Goal: Communication & Community: Answer question/provide support

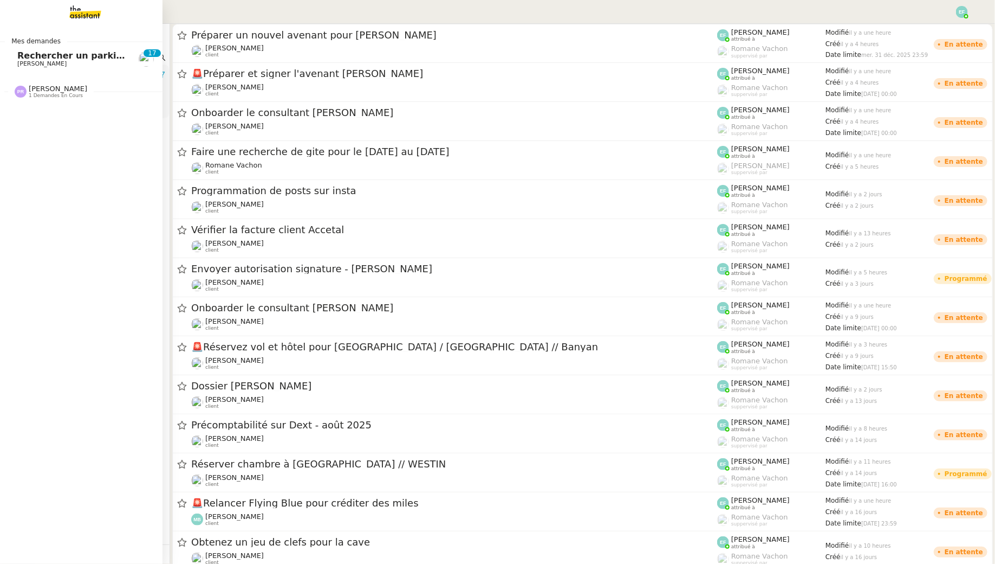
click at [29, 59] on span "Rechercher un parking à vendre à [GEOGRAPHIC_DATA]" at bounding box center [152, 55] width 271 height 10
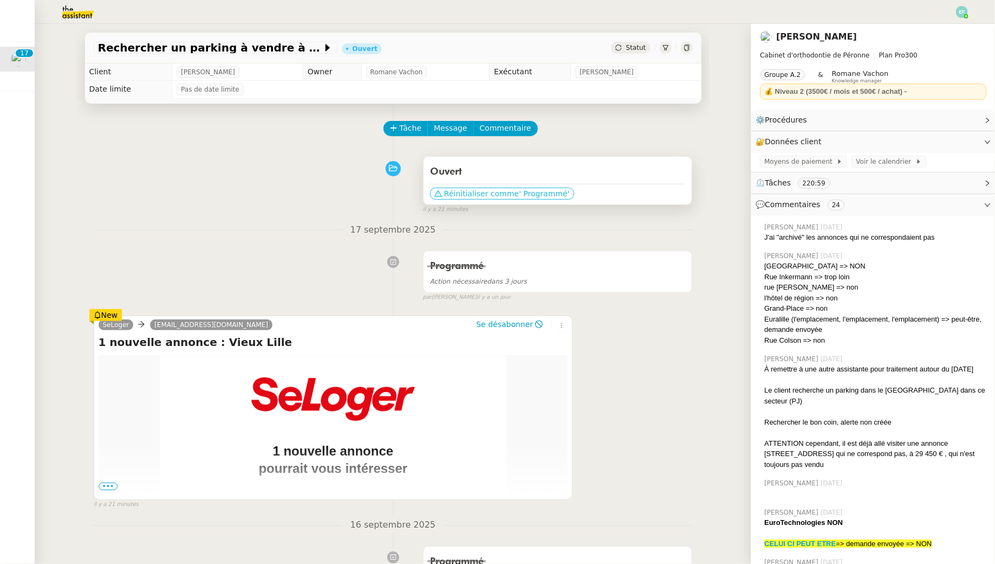
click at [519, 195] on span "' Programmé'" at bounding box center [544, 193] width 50 height 11
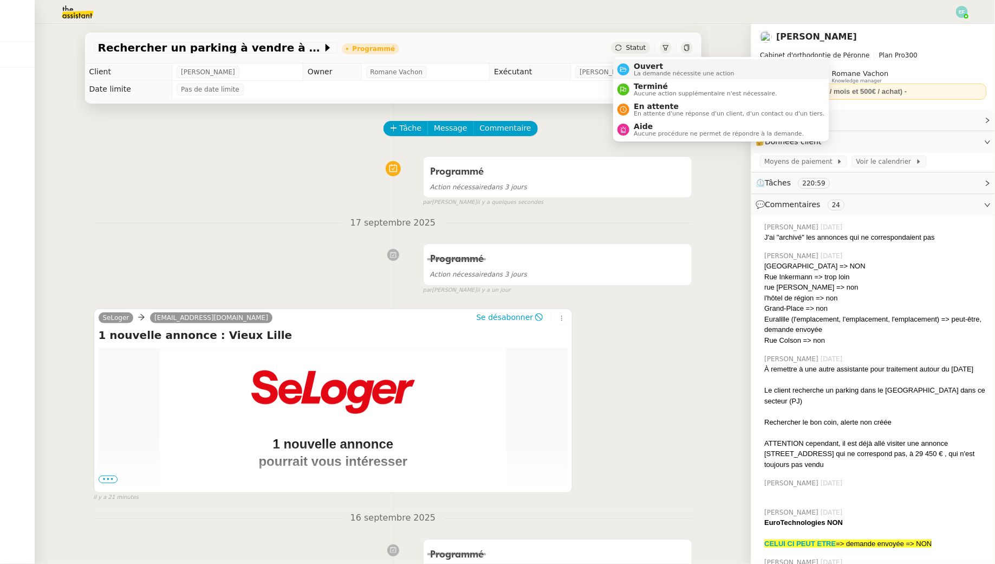
click at [645, 65] on span "Ouvert" at bounding box center [684, 66] width 101 height 9
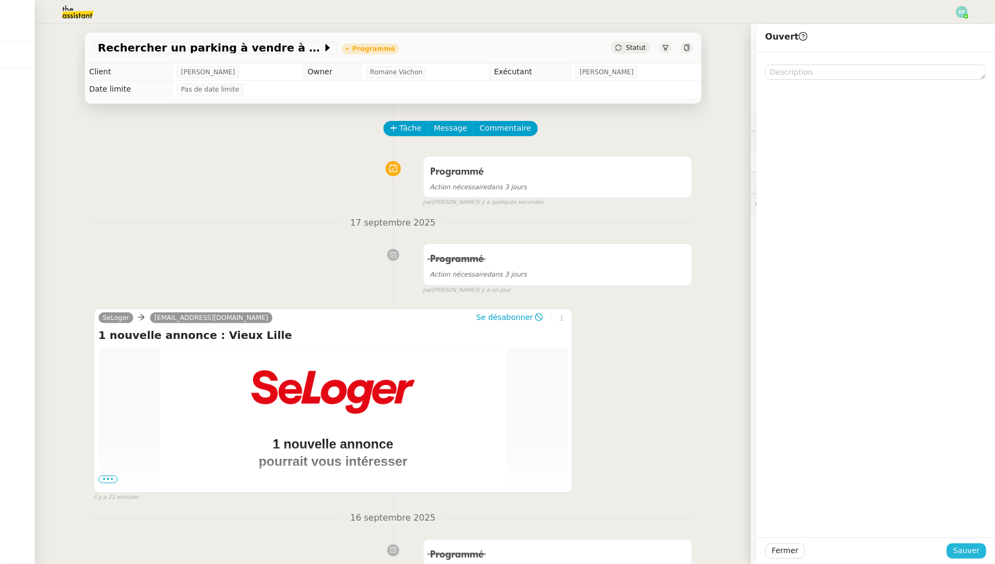
click at [966, 551] on span "Sauver" at bounding box center [967, 550] width 27 height 12
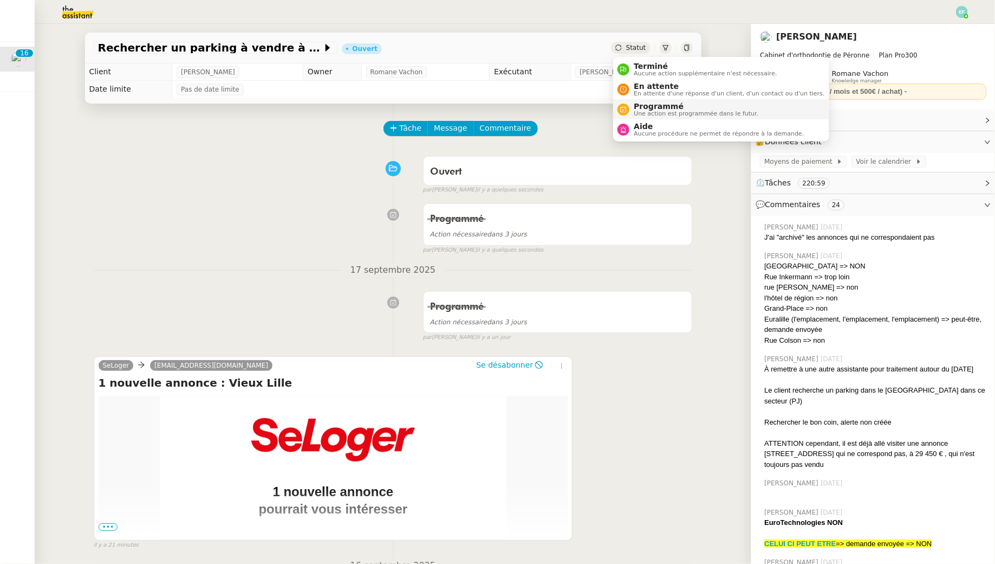
click at [638, 113] on span "Une action est programmée dans le futur." at bounding box center [696, 114] width 125 height 6
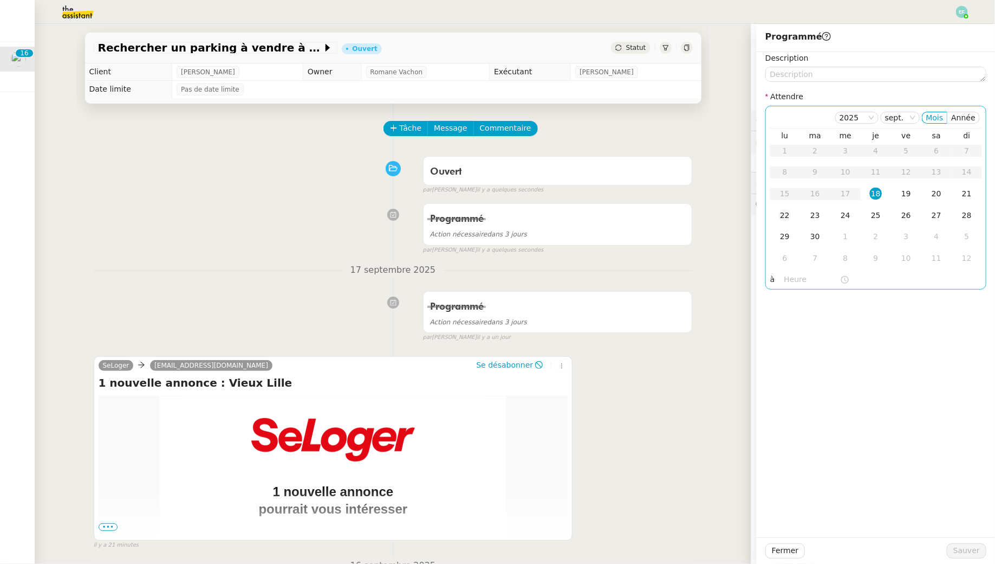
click at [790, 215] on div "22" at bounding box center [785, 215] width 12 height 12
click at [960, 551] on span "Sauver" at bounding box center [967, 550] width 27 height 12
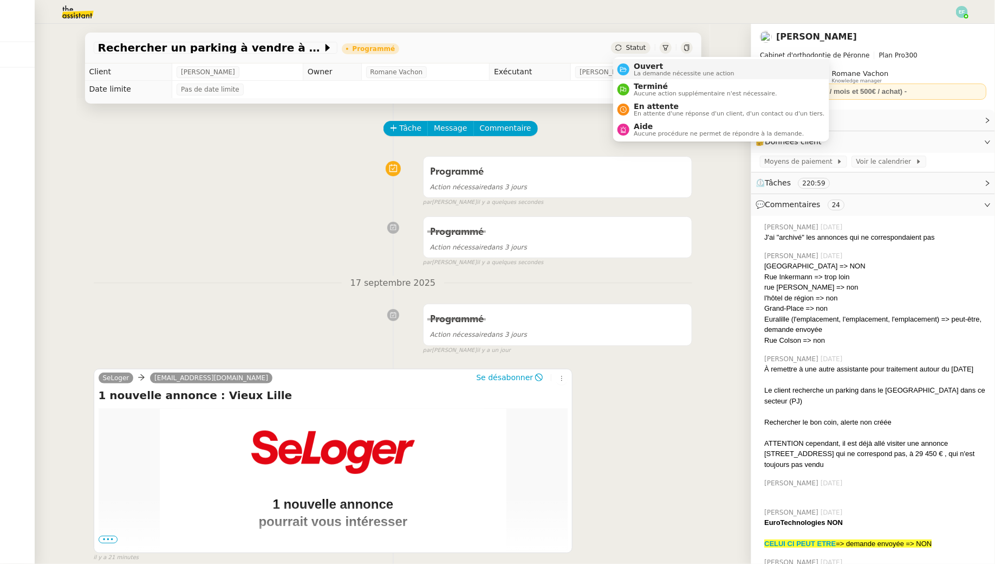
click at [642, 62] on span "Ouvert" at bounding box center [684, 66] width 101 height 9
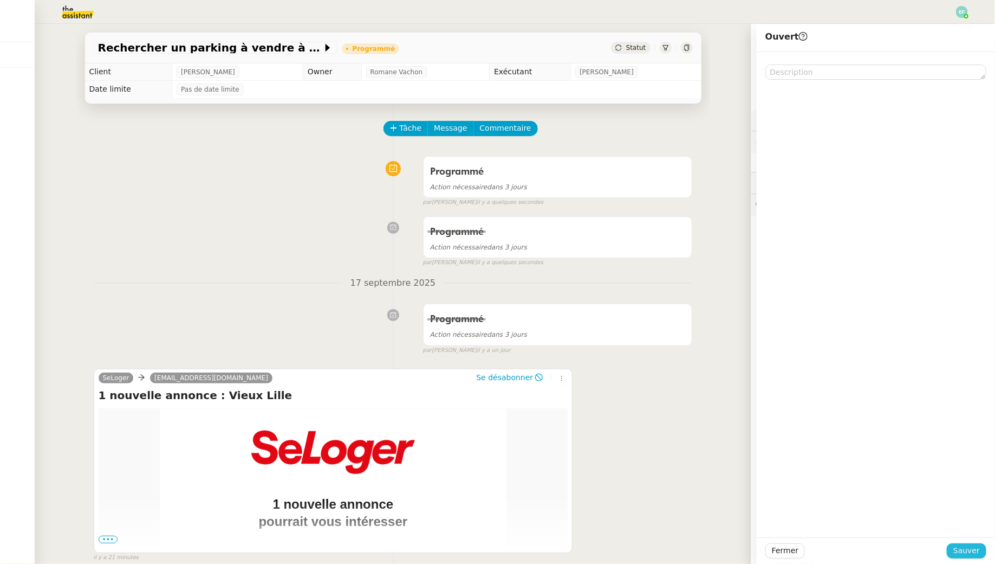
click at [958, 551] on span "Sauver" at bounding box center [967, 550] width 27 height 12
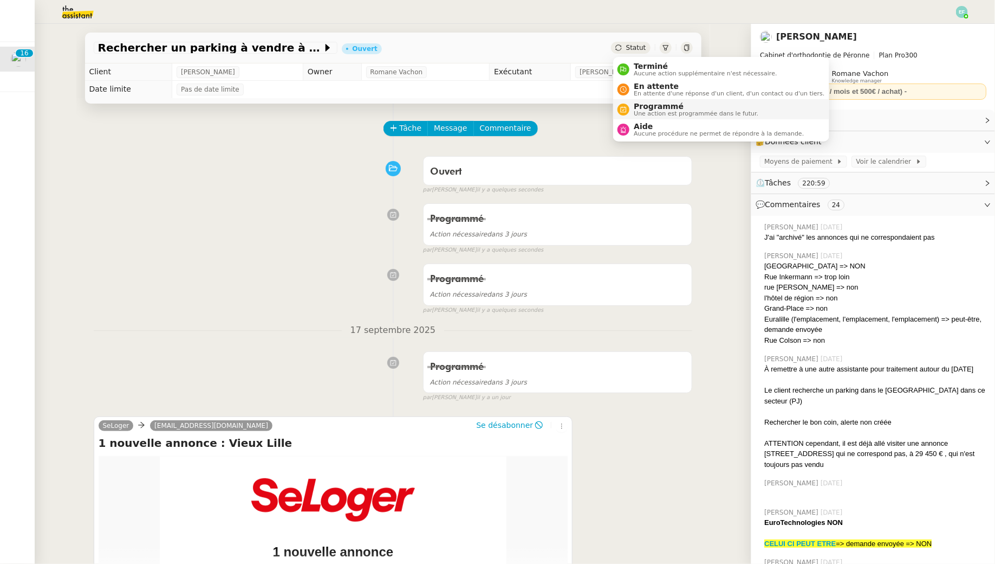
click at [641, 102] on span "Programmé" at bounding box center [696, 106] width 125 height 9
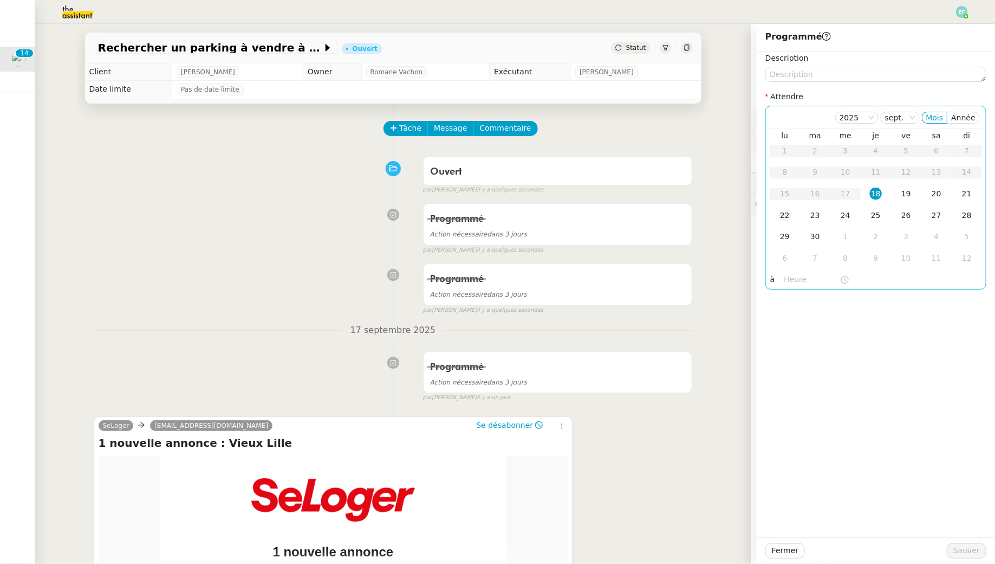
click at [788, 218] on div "22" at bounding box center [785, 215] width 12 height 12
click at [960, 554] on span "Sauver" at bounding box center [967, 550] width 27 height 12
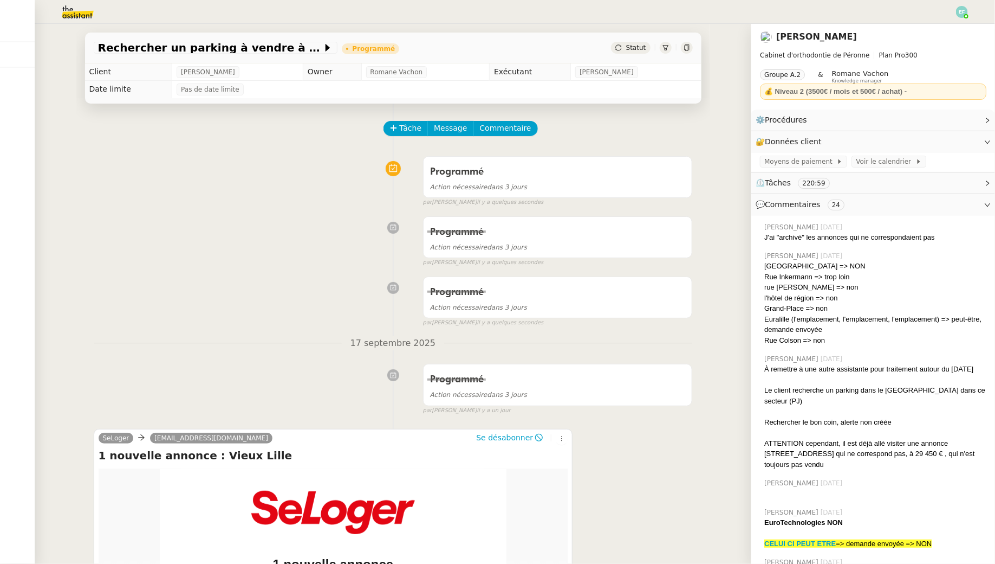
click at [73, 5] on img at bounding box center [69, 12] width 84 height 24
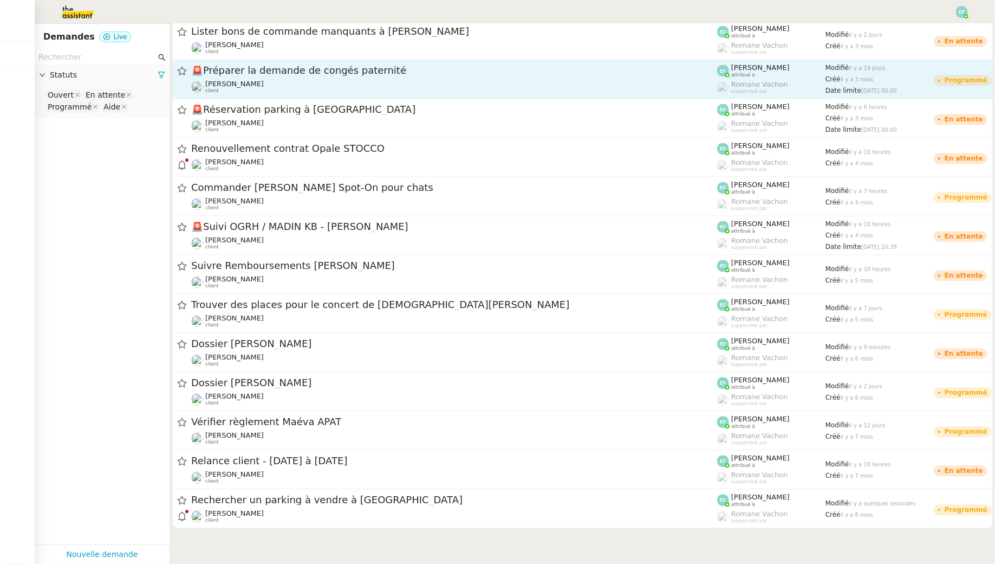
scroll to position [1189, 0]
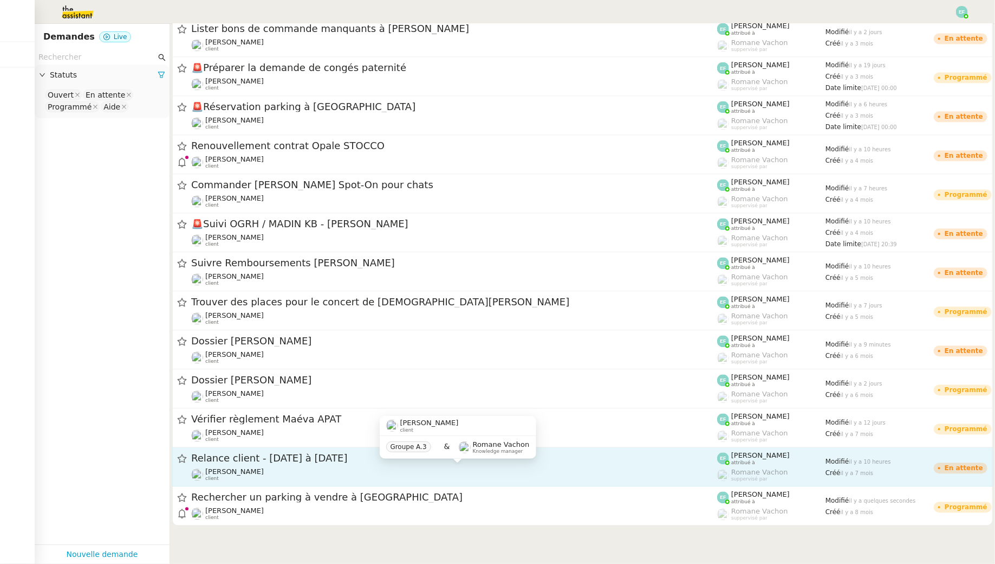
click at [309, 474] on div "[PERSON_NAME] client" at bounding box center [454, 474] width 526 height 14
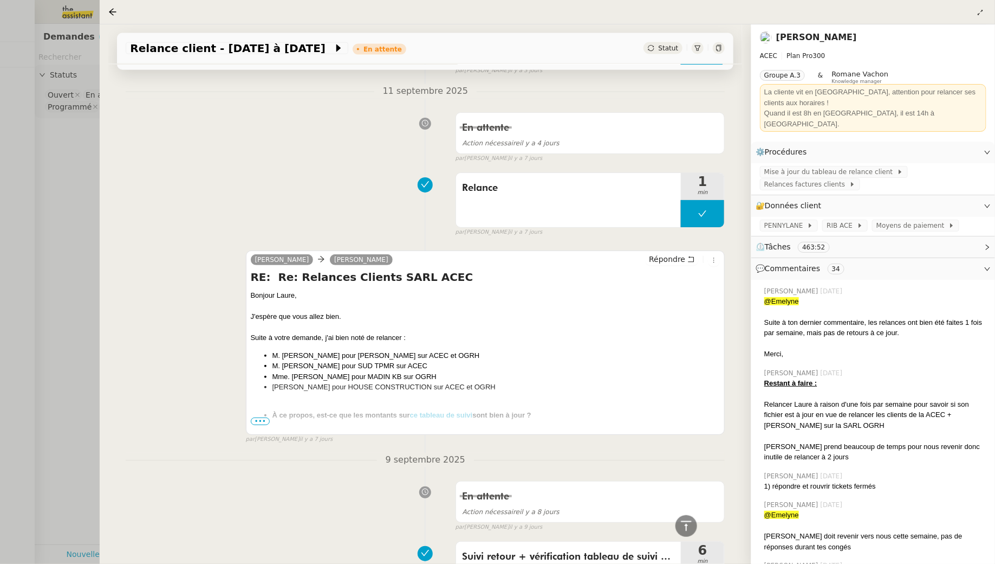
scroll to position [214, 0]
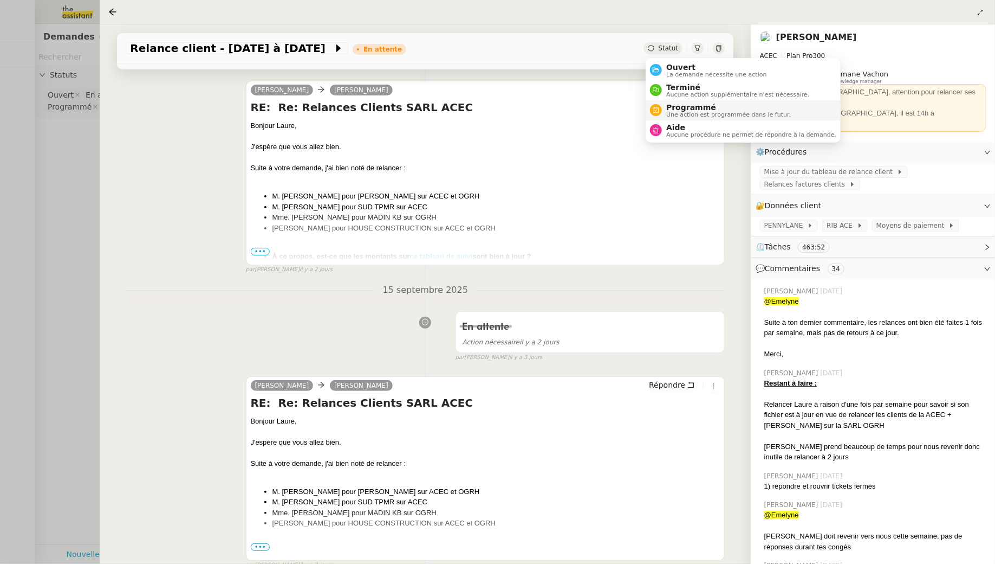
click at [664, 110] on div "Programmé Une action est programmée dans le futur." at bounding box center [726, 110] width 129 height 15
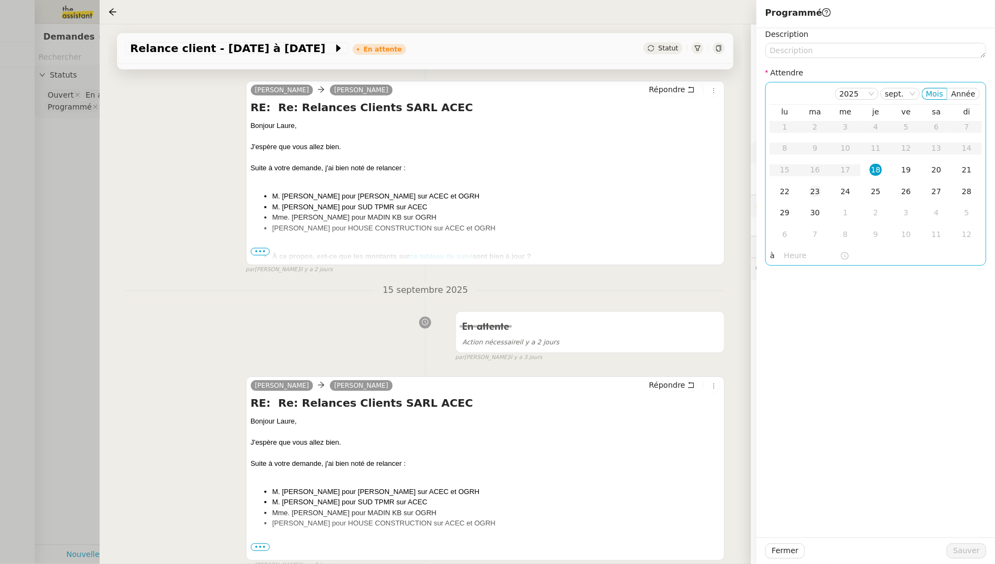
click at [816, 192] on div "23" at bounding box center [816, 191] width 12 height 12
click at [968, 551] on span "Sauver" at bounding box center [967, 550] width 27 height 12
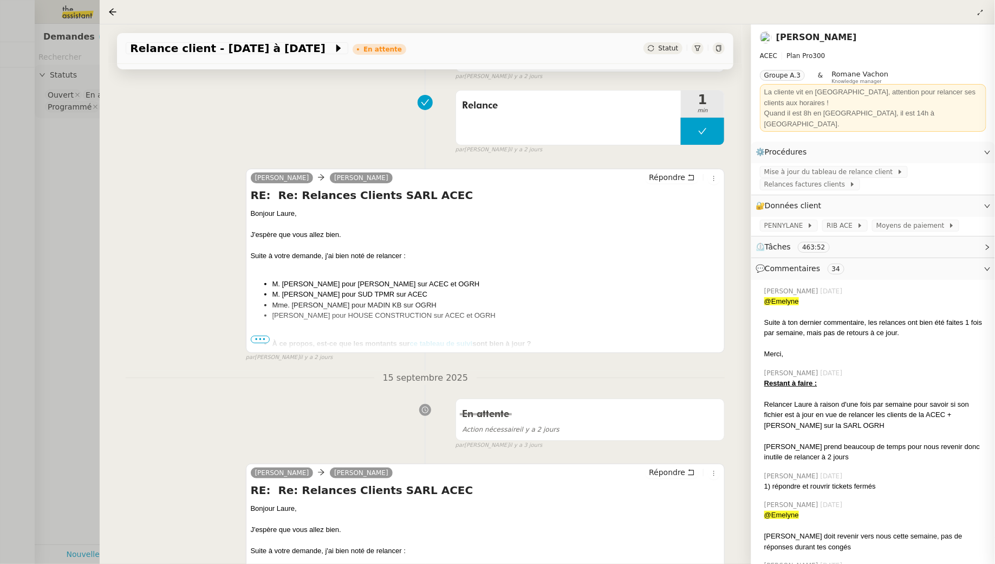
scroll to position [301, 0]
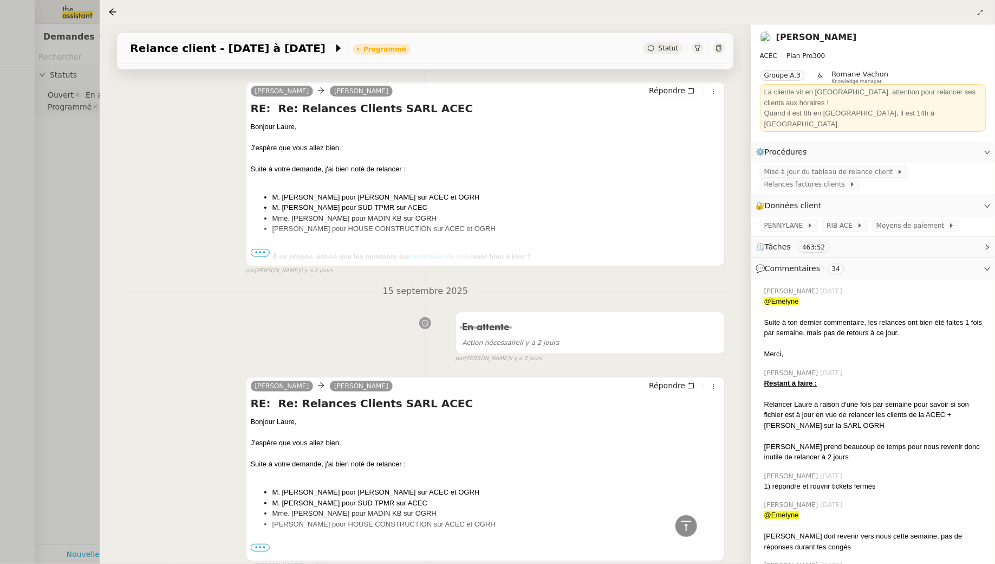
click at [61, 157] on div at bounding box center [497, 282] width 995 height 564
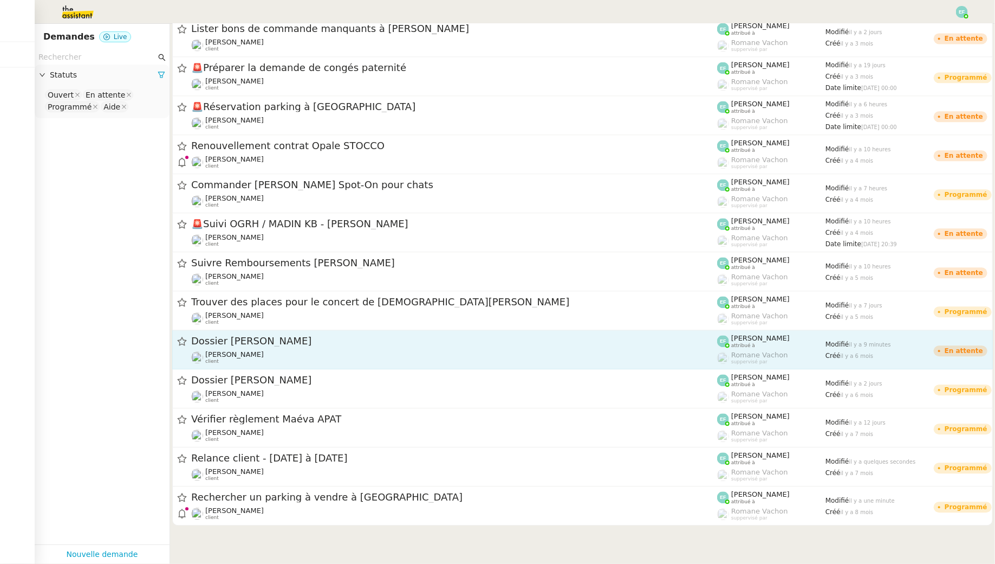
click at [361, 344] on span "Dossier [PERSON_NAME]" at bounding box center [454, 341] width 526 height 10
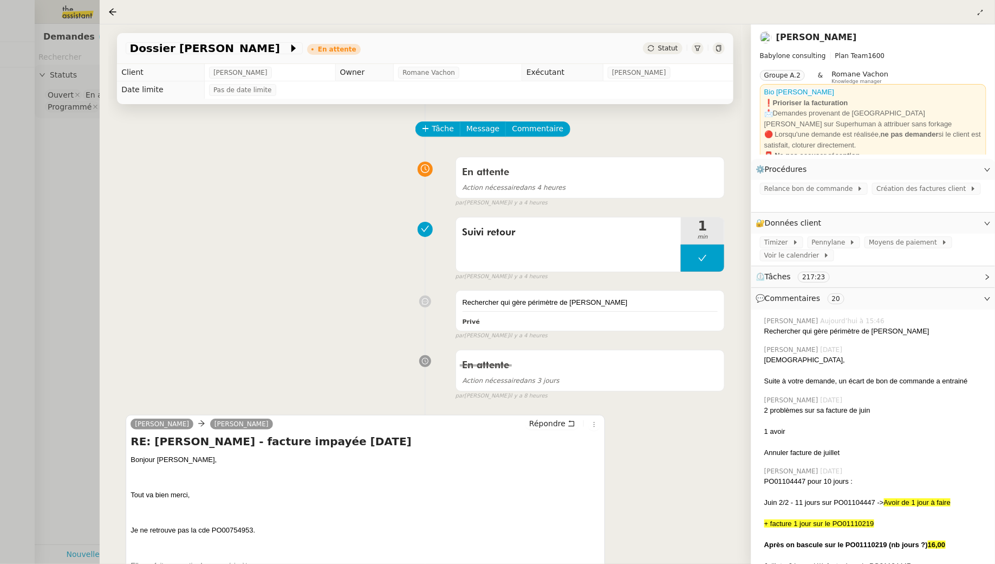
click at [69, 178] on div at bounding box center [497, 282] width 995 height 564
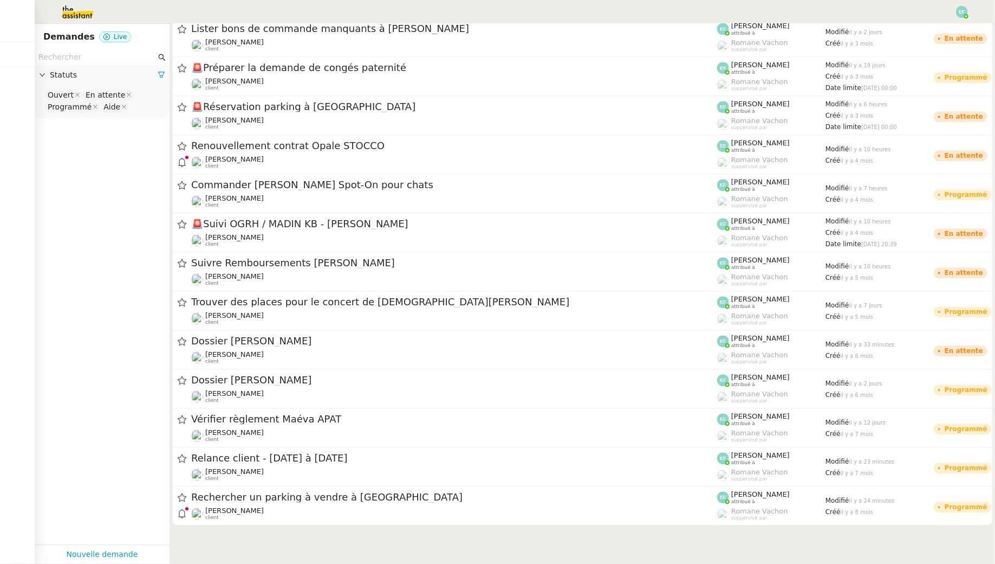
click at [88, 55] on input "text" at bounding box center [97, 57] width 118 height 12
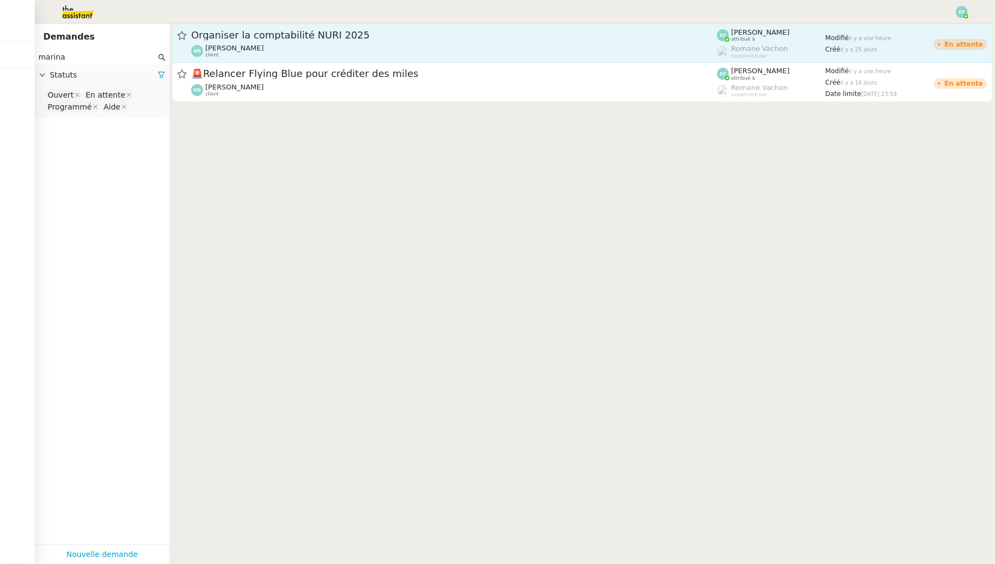
type input "marina"
click at [256, 40] on div "Organiser la comptabilité NURI 2025" at bounding box center [454, 35] width 526 height 13
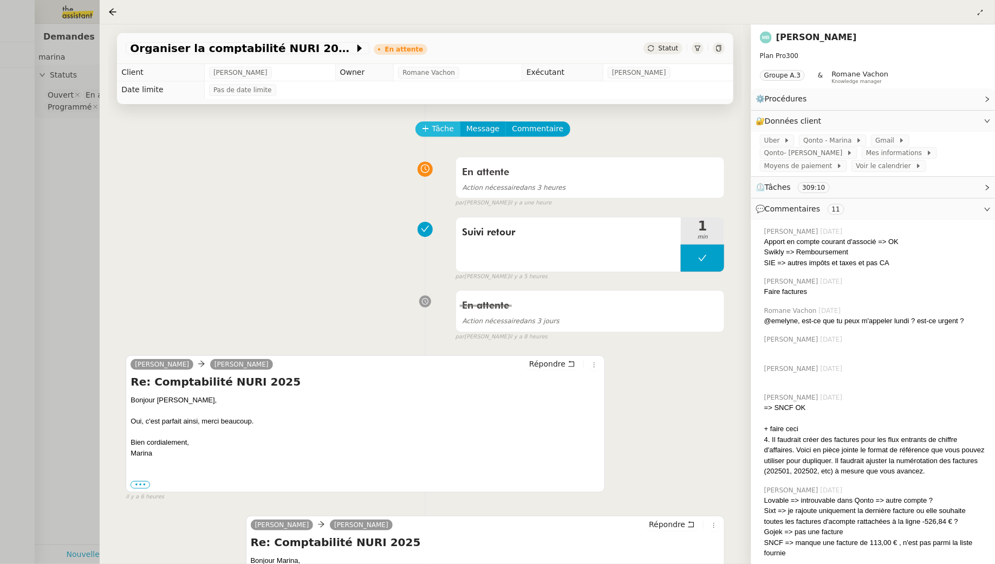
click at [443, 127] on span "Tâche" at bounding box center [443, 128] width 22 height 12
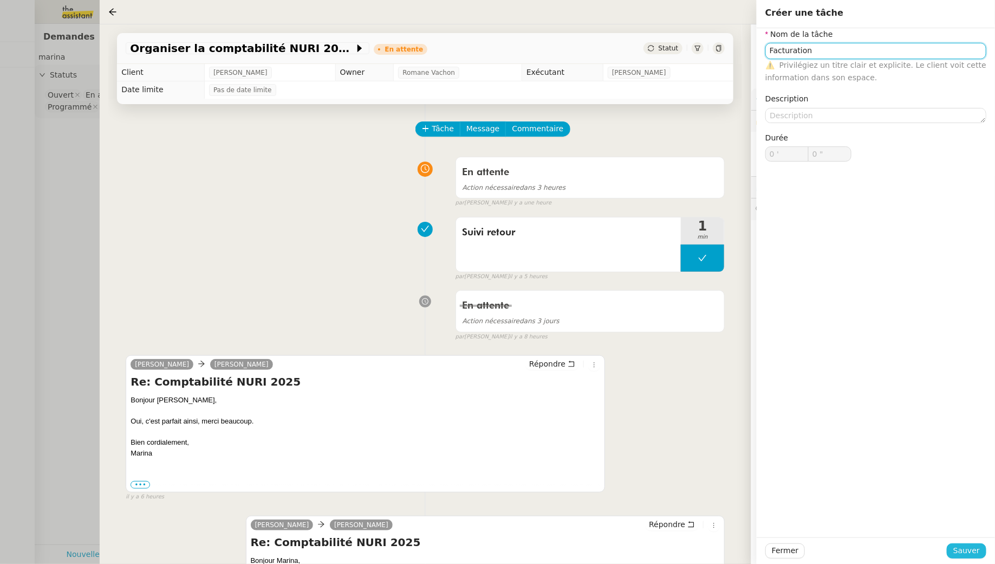
type input "Facturation"
click at [976, 550] on span "Sauver" at bounding box center [967, 550] width 27 height 12
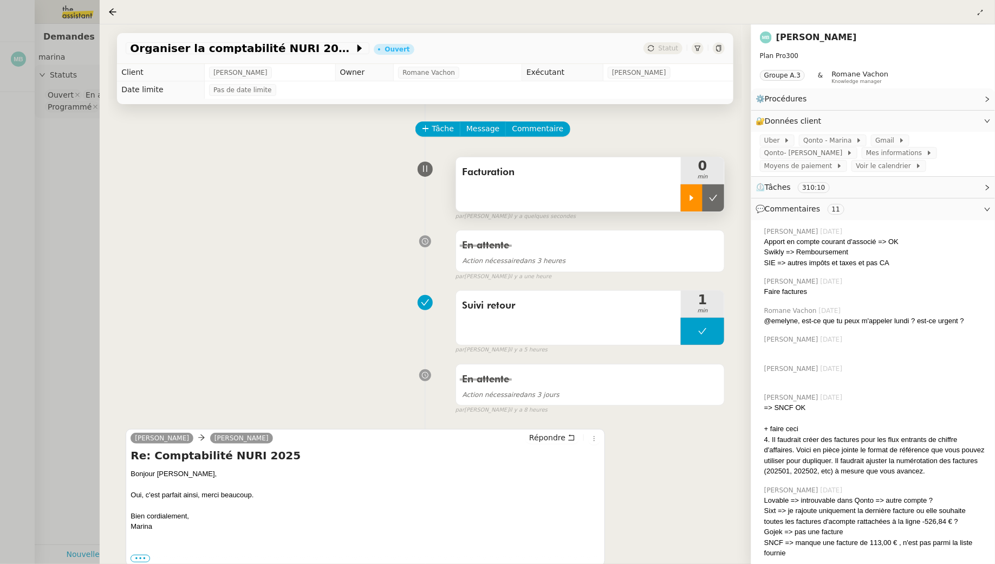
click at [689, 205] on div at bounding box center [692, 197] width 22 height 27
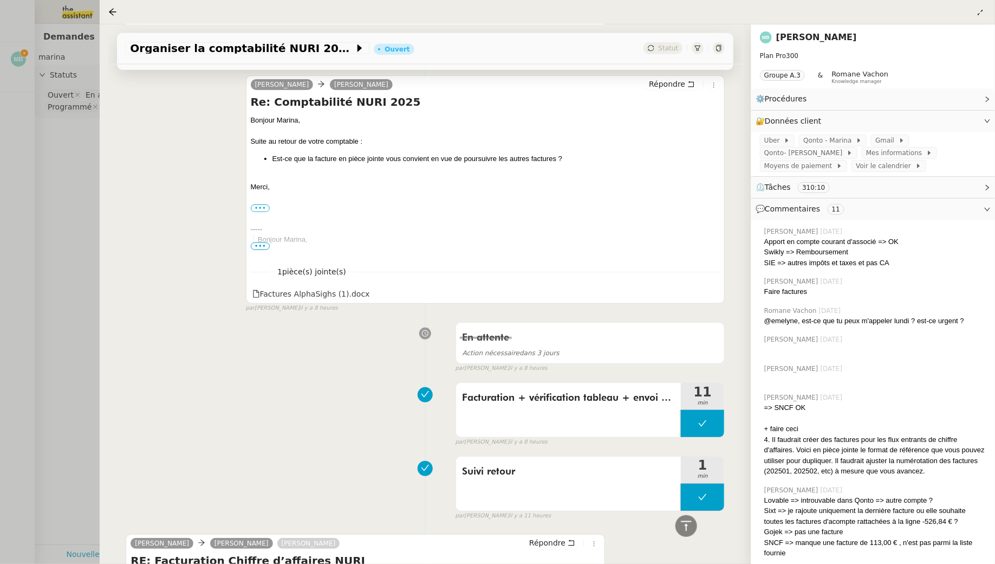
scroll to position [534, 0]
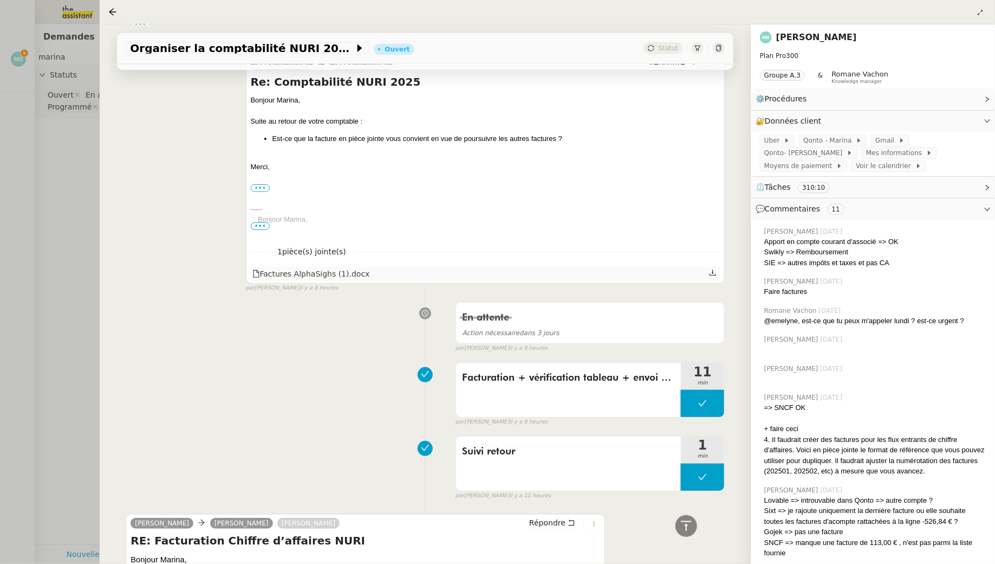
click at [713, 270] on icon at bounding box center [713, 273] width 7 height 6
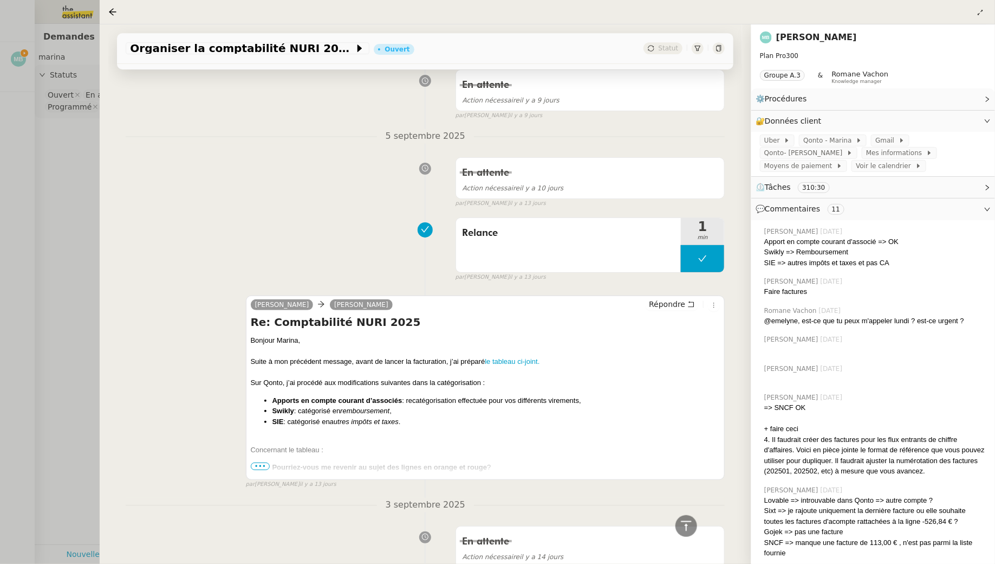
scroll to position [3754, 0]
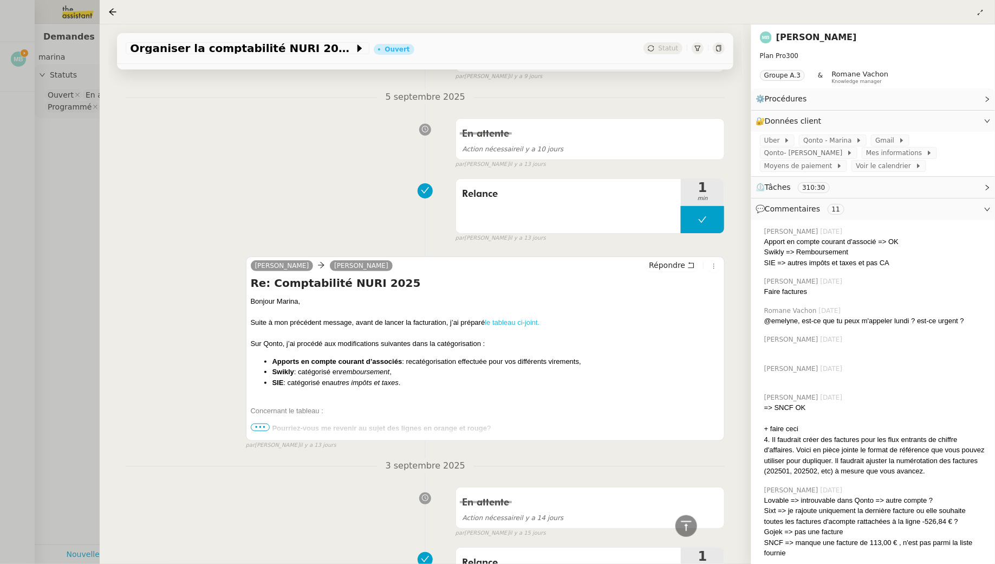
click at [501, 318] on link "le tableau ci-joint." at bounding box center [512, 322] width 55 height 8
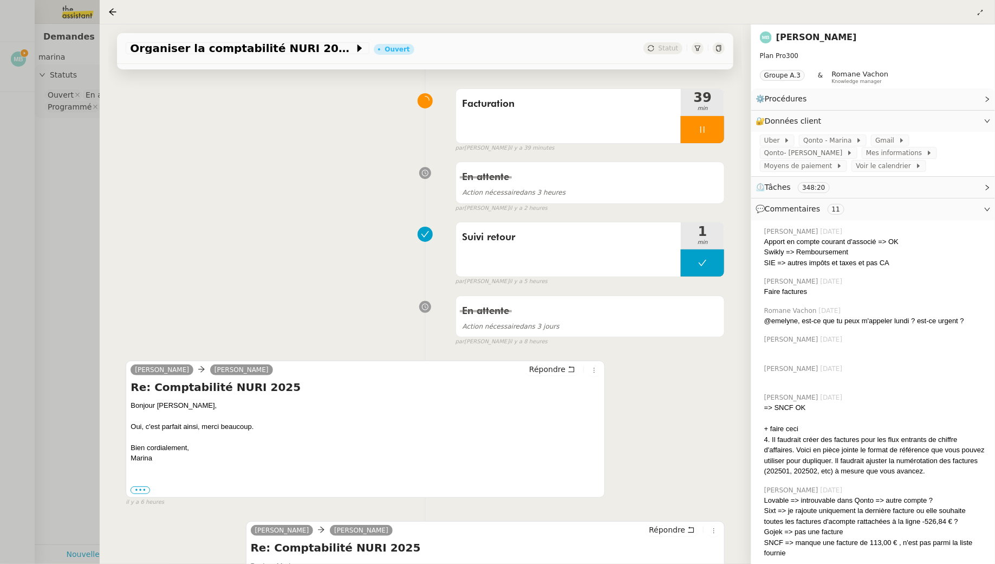
scroll to position [189, 0]
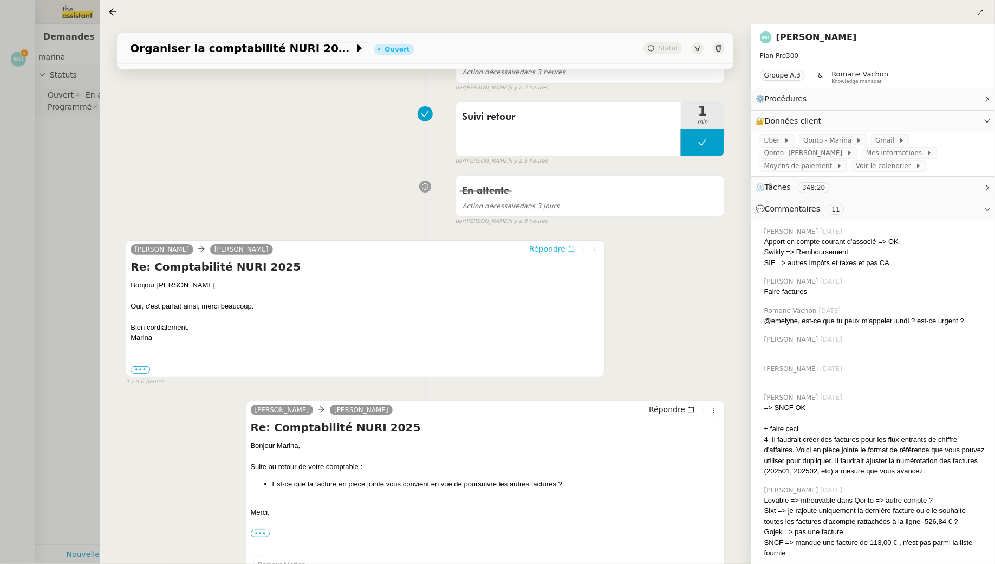
click at [576, 246] on icon at bounding box center [572, 249] width 8 height 8
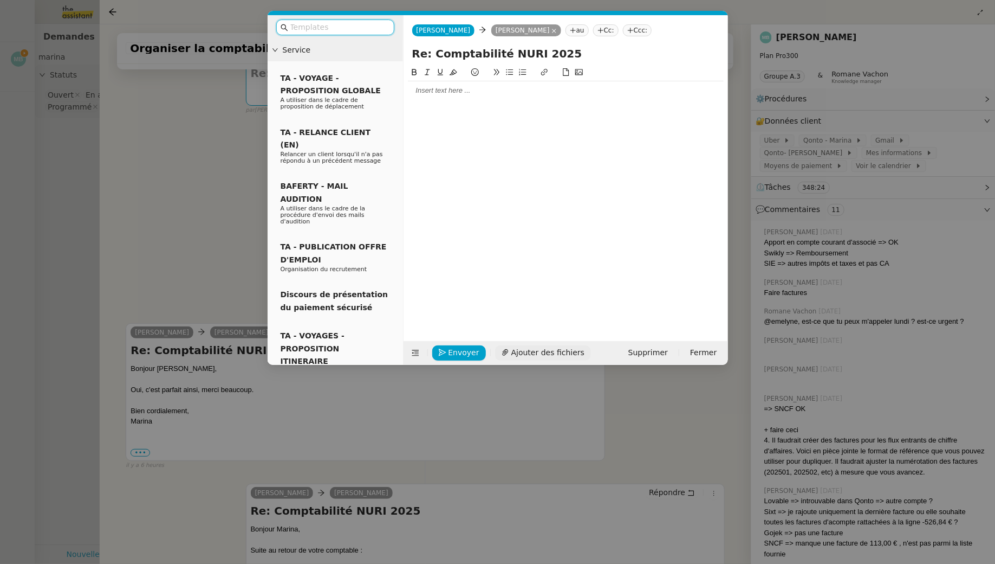
click at [535, 354] on span "Ajouter des fichiers" at bounding box center [548, 352] width 73 height 12
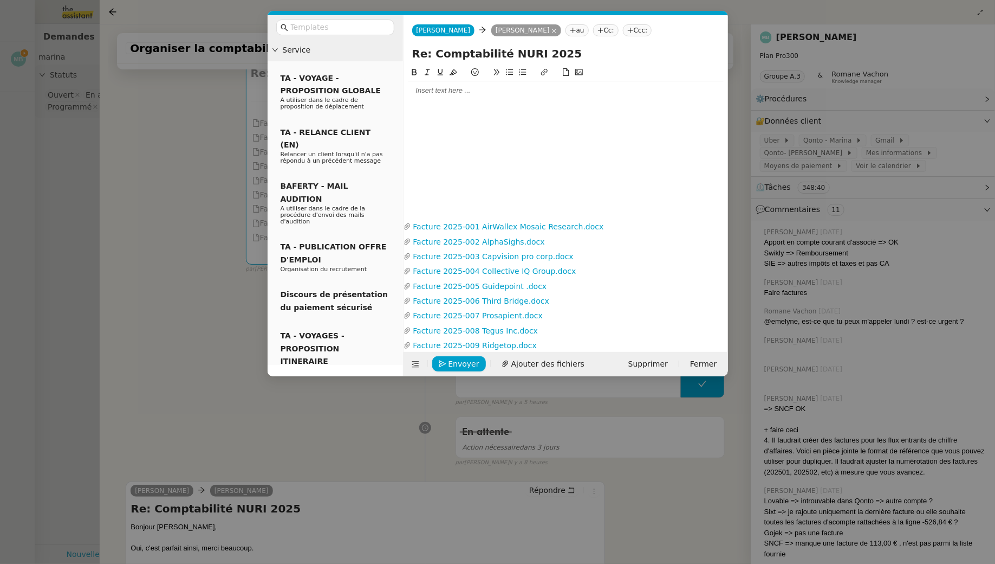
click at [469, 93] on div at bounding box center [566, 91] width 316 height 10
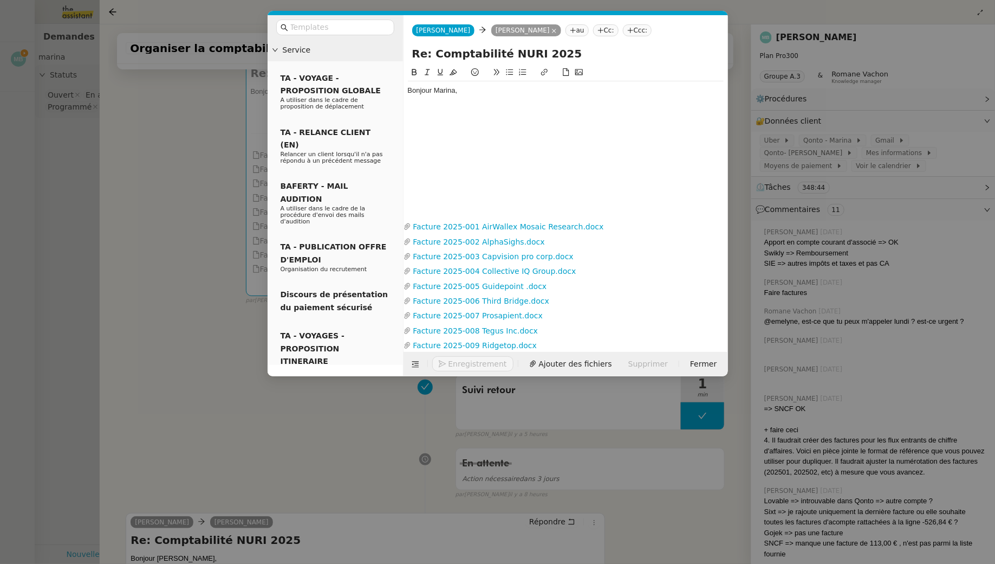
click at [172, 140] on nz-modal-container "Service TA - VOYAGE - PROPOSITION GLOBALE A utiliser dans le cadre de propositi…" at bounding box center [497, 282] width 995 height 564
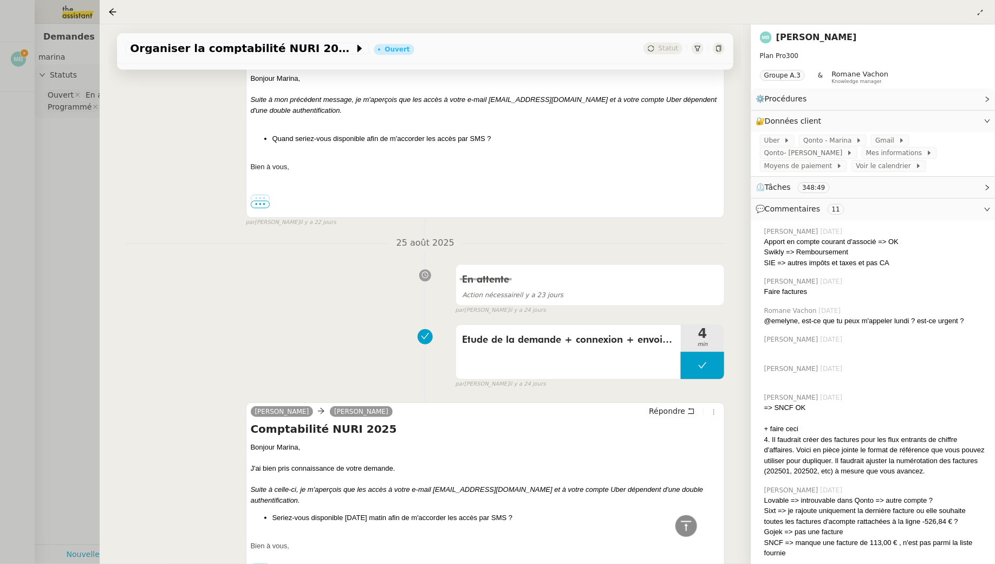
scroll to position [11742, 0]
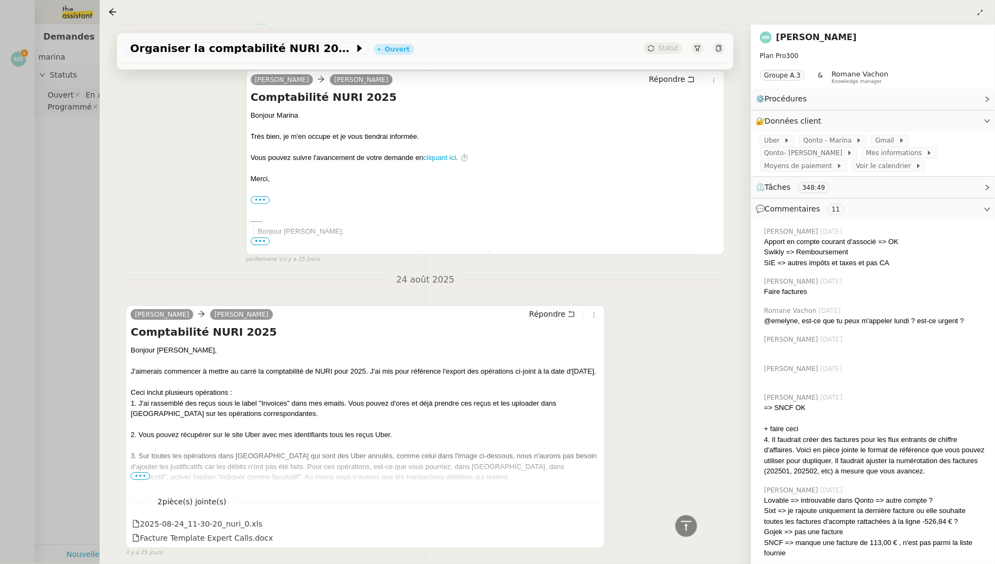
click at [141, 472] on span "•••" at bounding box center [141, 476] width 20 height 8
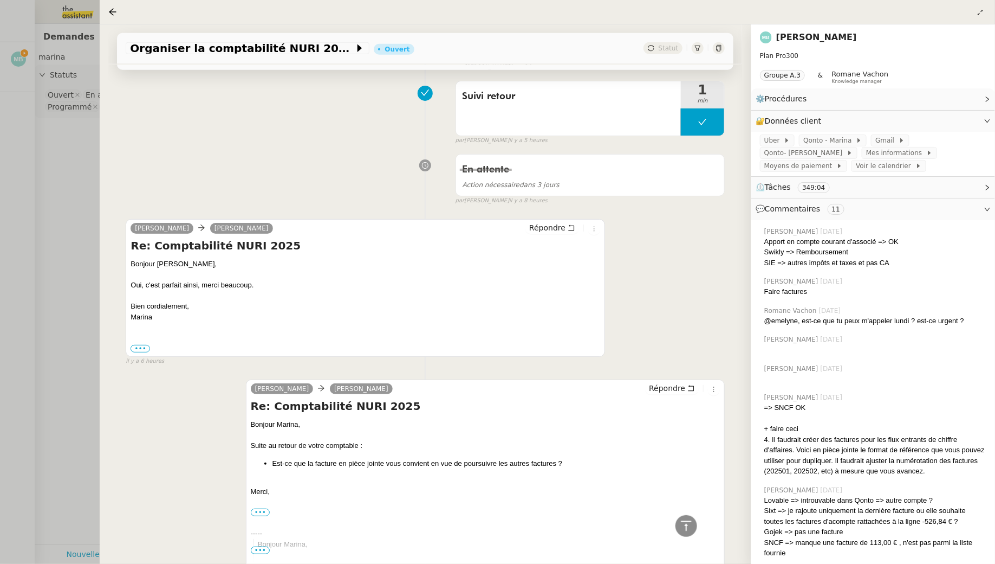
scroll to position [0, 0]
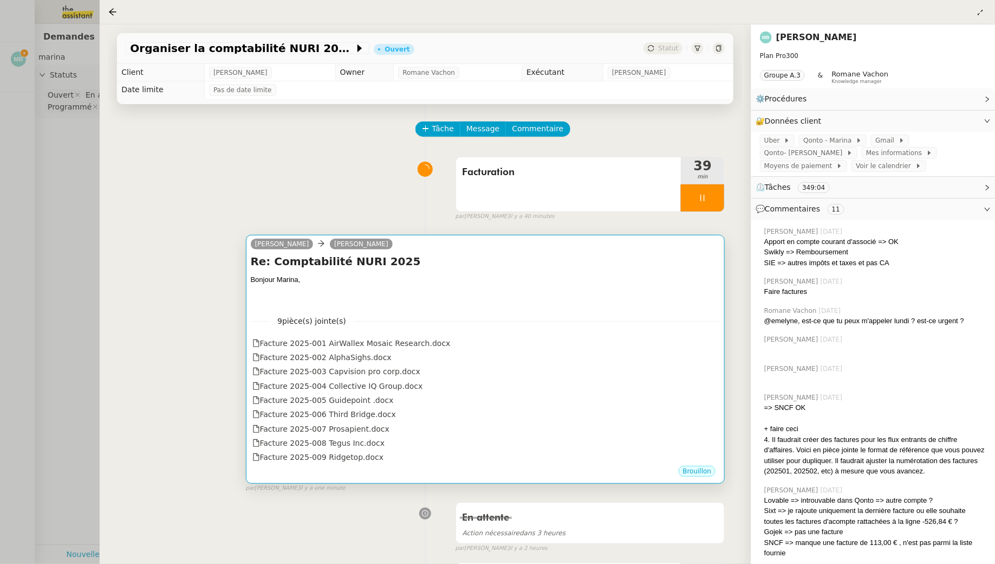
click at [424, 267] on h4 "Re: Comptabilité NURI 2025" at bounding box center [486, 261] width 470 height 15
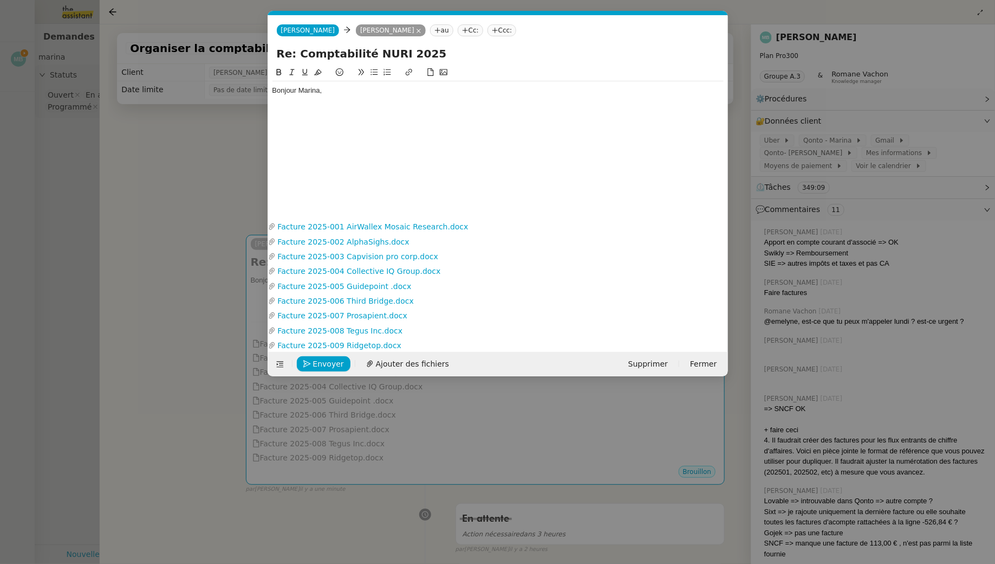
scroll to position [0, 23]
click at [371, 92] on div "Bonjour Marina," at bounding box center [498, 91] width 451 height 10
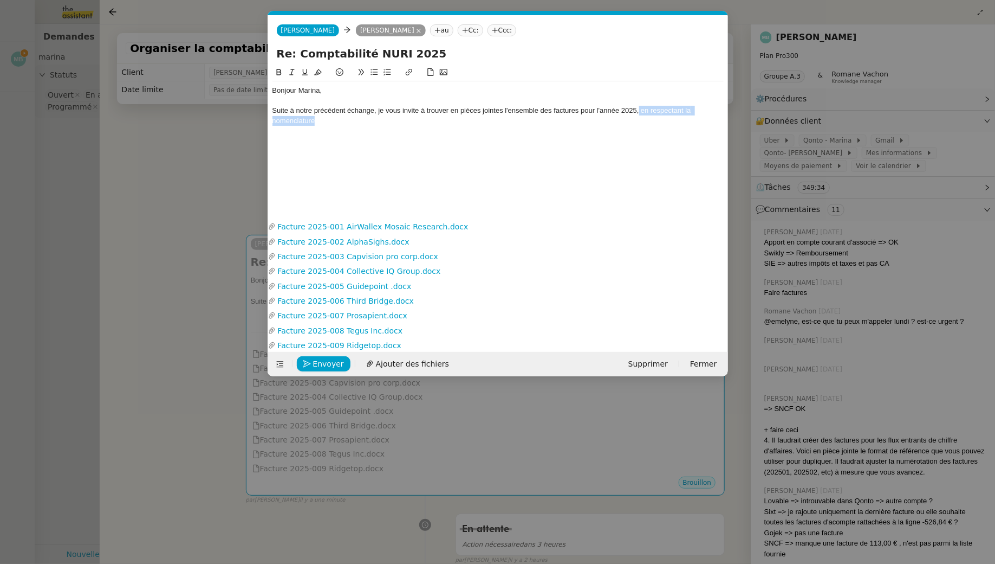
drag, startPoint x: 675, startPoint y: 122, endPoint x: 639, endPoint y: 109, distance: 37.9
click at [639, 109] on div "Suite à notre précédent échange, je vous invite à trouver en pièces jointes l'e…" at bounding box center [498, 116] width 451 height 20
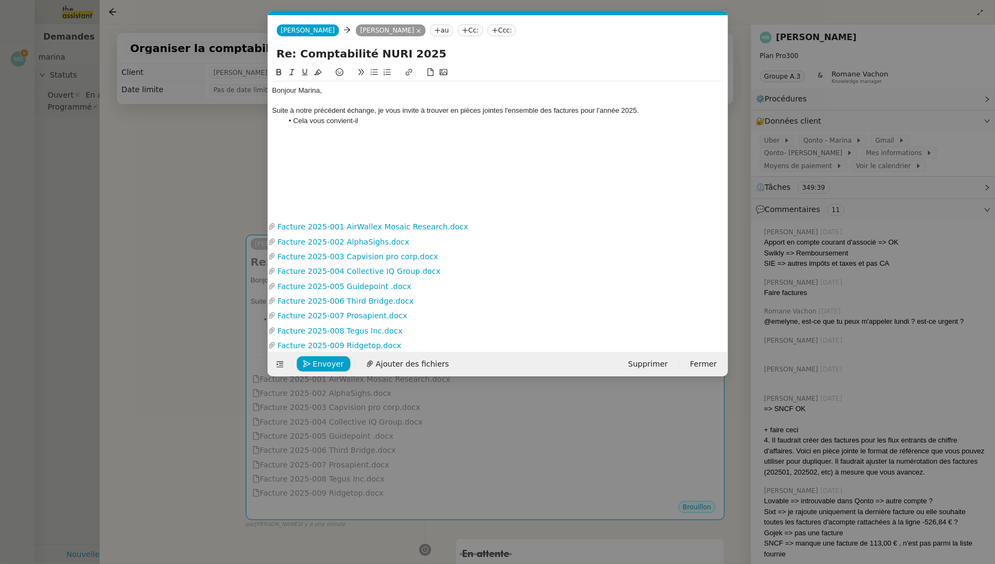
click at [641, 114] on div "Suite à notre précédent échange, je vous invite à trouver en pièces jointes l'e…" at bounding box center [498, 111] width 451 height 10
click at [676, 111] on div "Suite à notre précédent échange, je vous invite à trouver en pièces jointes l'e…" at bounding box center [498, 111] width 451 height 10
click at [695, 108] on div "Suite à notre précédent échange, je vous invite à trouver en pièces jointes l'e…" at bounding box center [498, 111] width 451 height 10
click at [382, 129] on li "Cela vous convient-il" at bounding box center [503, 131] width 441 height 10
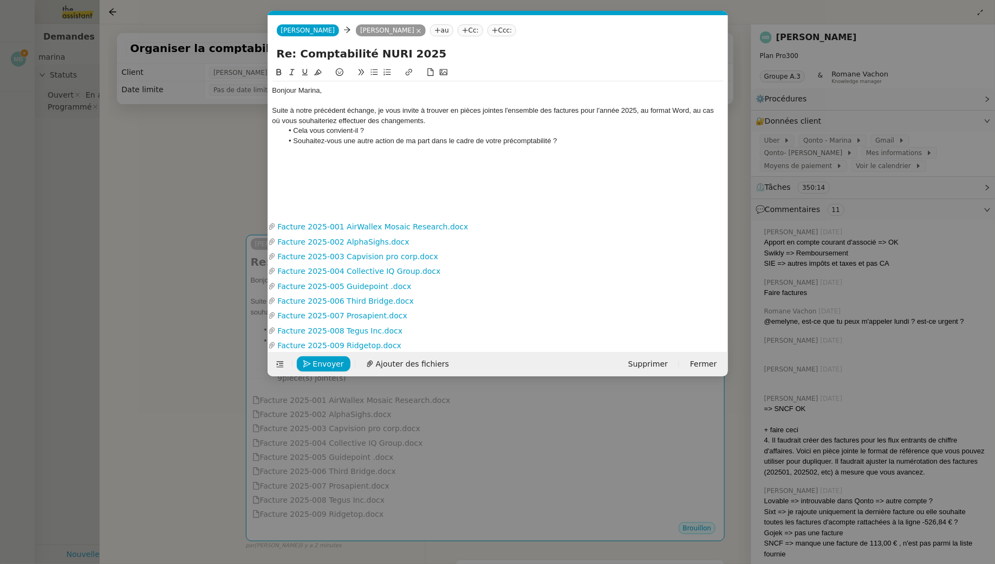
click at [534, 143] on li "Souhaitez-vous une autre action de ma part dans le cadre de votre précomptabili…" at bounding box center [503, 141] width 441 height 10
click at [551, 142] on li "Souhaitez-vous une autre action de ma part dans le cadre de votre précomptabili…" at bounding box center [503, 141] width 441 height 10
click at [714, 139] on li "Souhaitez-vous une autre action de ma part dans le cadre de votre précomptabili…" at bounding box center [503, 141] width 441 height 10
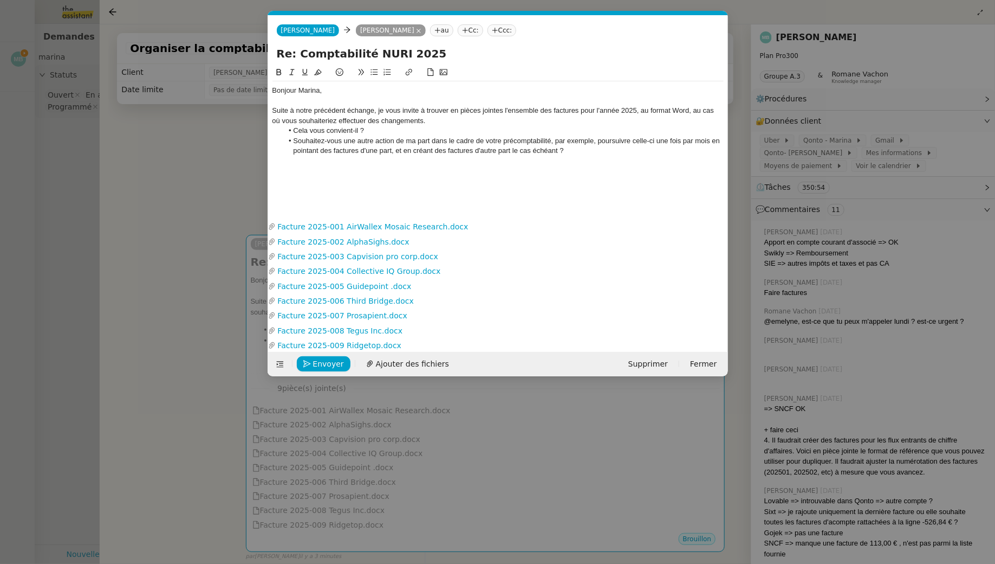
click at [625, 152] on li "Souhaitez-vous une autre action de ma part dans le cadre de votre précomptabili…" at bounding box center [503, 146] width 441 height 20
click at [481, 118] on div "Suite à notre précédent échange, je vous invite à trouver en pièces jointes l'e…" at bounding box center [498, 116] width 451 height 20
click at [390, 143] on li "Souhaitez-vous une autre action de ma part dans le cadre de votre précomptabili…" at bounding box center [503, 146] width 441 height 20
click at [397, 166] on div "Bien à vous," at bounding box center [498, 171] width 451 height 10
click at [400, 166] on div "Bien à vous," at bounding box center [498, 171] width 451 height 10
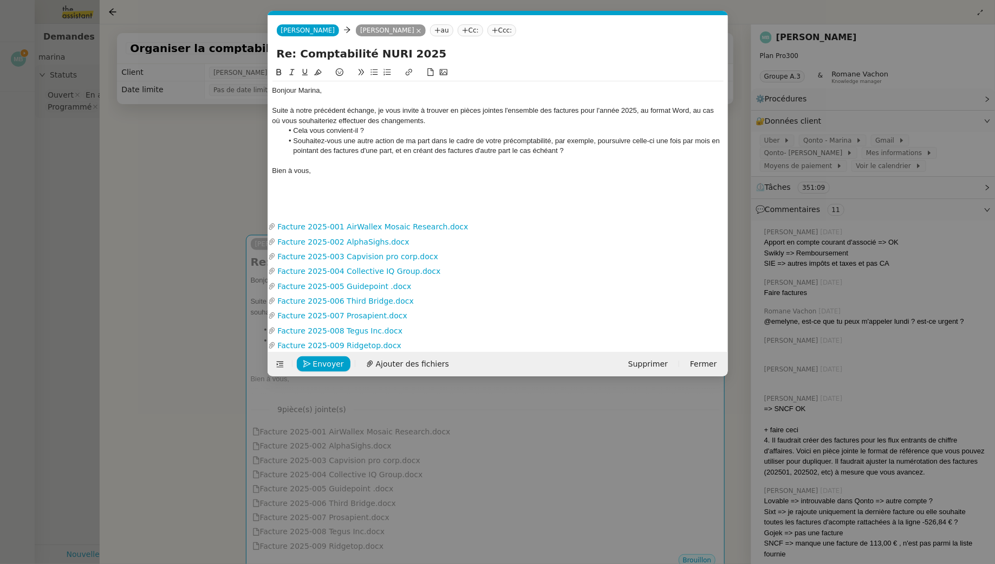
click at [469, 151] on li "Souhaitez-vous une autre action de ma part dans le cadre de votre précomptabili…" at bounding box center [503, 146] width 441 height 20
click at [472, 152] on li "Souhaitez-vous une autre action de ma part dans le cadre de votre précomptabili…" at bounding box center [503, 146] width 441 height 20
click at [358, 151] on li "Souhaitez-vous une autre action de ma part dans le cadre de votre précomptabili…" at bounding box center [503, 146] width 441 height 20
click at [327, 150] on li "Souhaitez-vous une autre action de ma part dans le cadre de votre précomptabili…" at bounding box center [503, 146] width 441 height 20
click at [361, 149] on li "Souhaitez-vous une autre action de ma part dans le cadre de votre précomptabili…" at bounding box center [503, 146] width 441 height 20
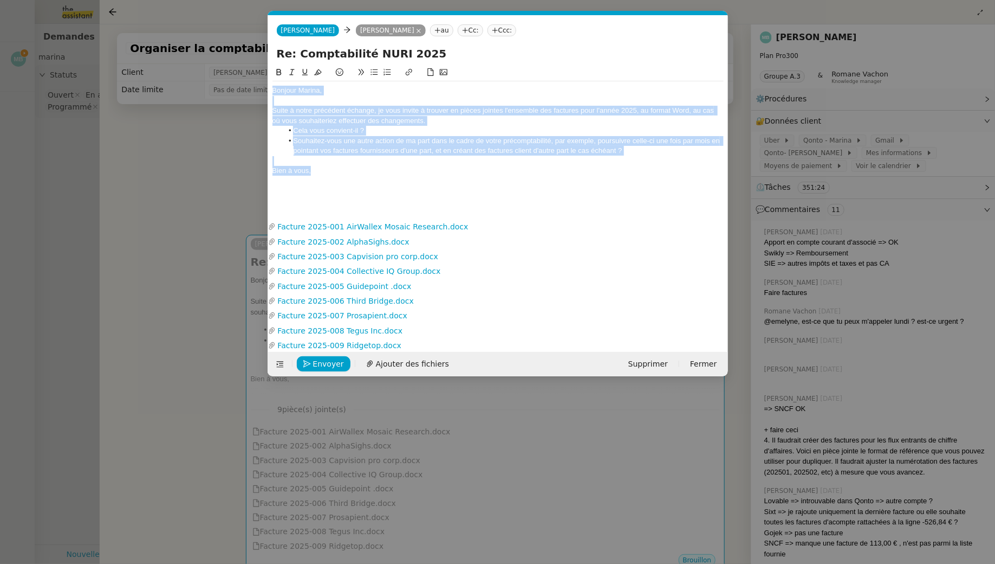
drag, startPoint x: 319, startPoint y: 173, endPoint x: 275, endPoint y: 44, distance: 136.2
click at [276, 63] on form "[PERSON_NAME] au Cc: Ccc: Re: Comptabilité NURI 2025 Bonjour Marina, Suite à no…" at bounding box center [498, 195] width 461 height 361
copy div "Bonjour Marina, Suite à notre précédent échange, je vous invite à trouver en pi…"
click at [316, 130] on li "Cela vous convient-il ?" at bounding box center [503, 131] width 441 height 10
drag, startPoint x: 322, startPoint y: 171, endPoint x: 248, endPoint y: 81, distance: 115.9
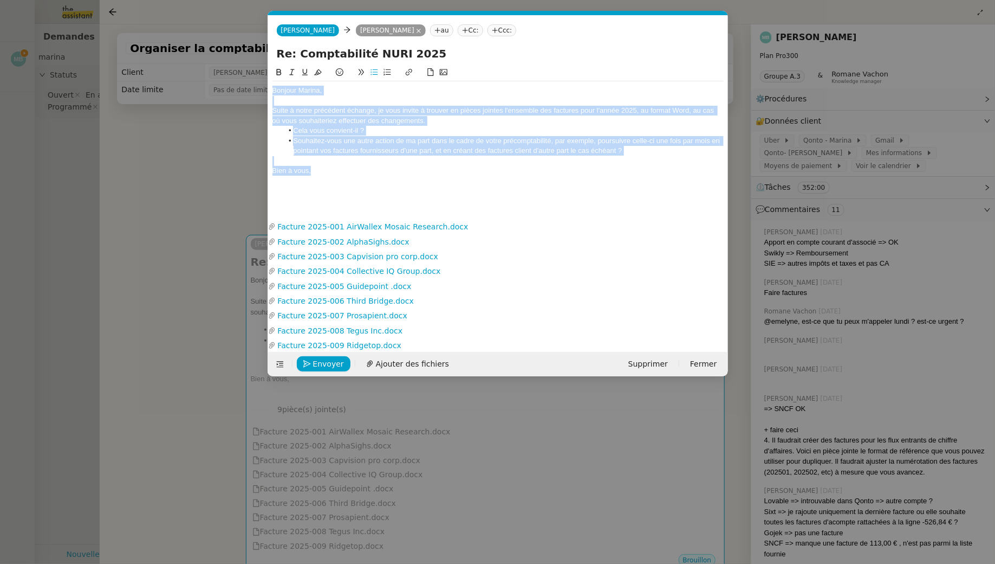
click at [248, 81] on nz-modal-container "Service TA - VOYAGE - PROPOSITION GLOBALE A utiliser dans le cadre de propositi…" at bounding box center [497, 282] width 995 height 564
paste div
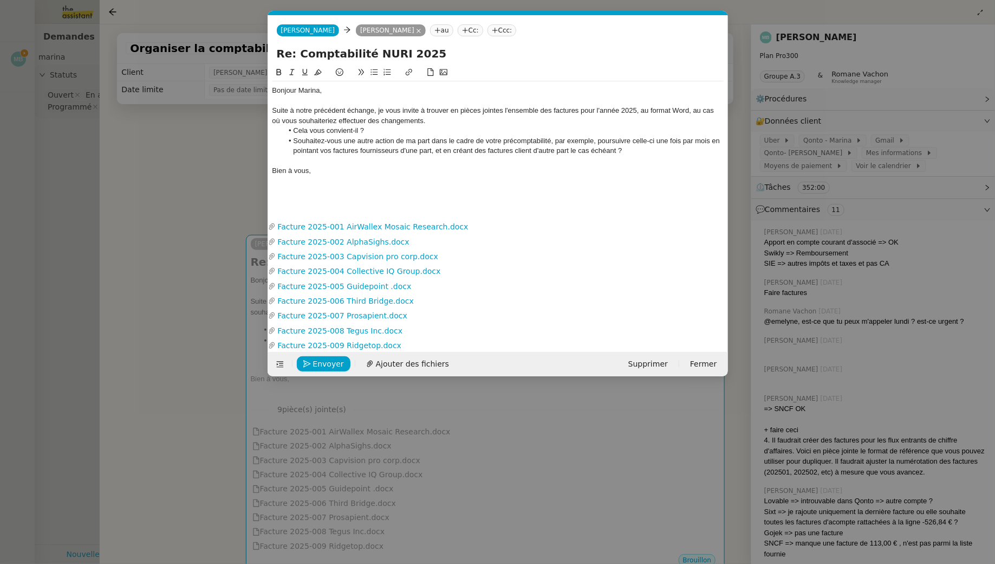
scroll to position [0, 0]
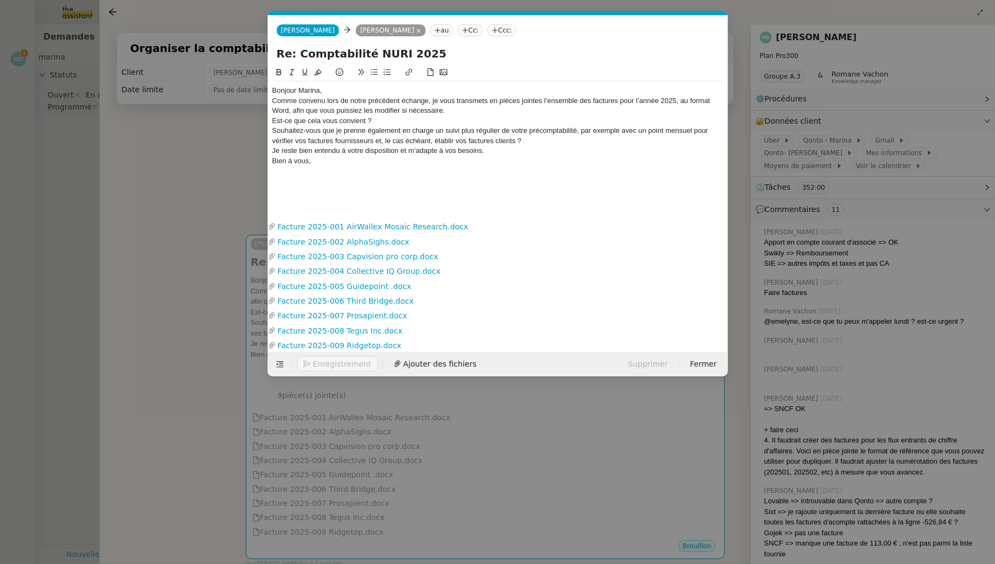
click at [339, 88] on div "Bonjour Marina," at bounding box center [498, 91] width 451 height 10
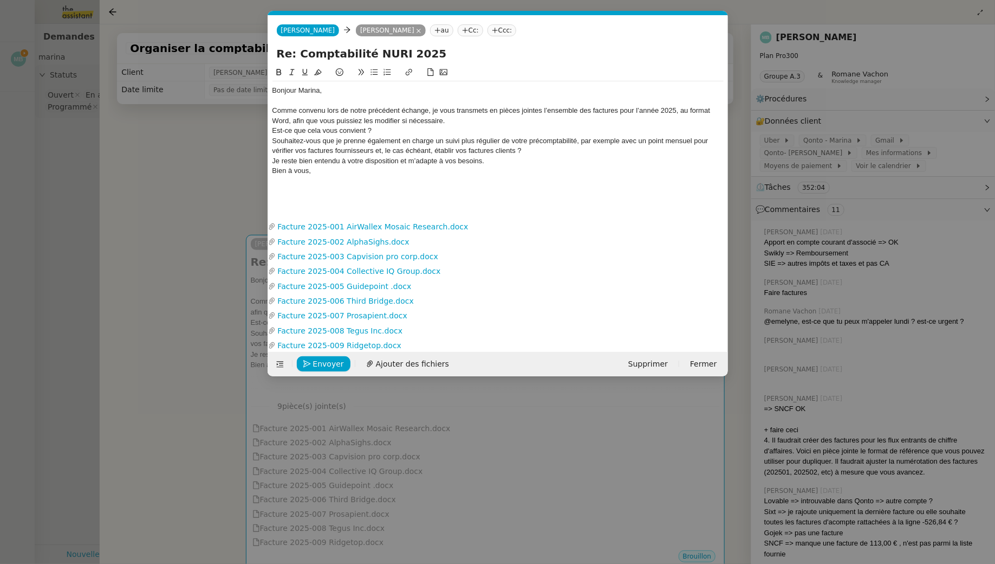
click at [471, 122] on div "Comme convenu lors de notre précédent échange, je vous transmets en pièces join…" at bounding box center [498, 116] width 451 height 20
click at [273, 138] on div "Souhaitez-vous que je prenne également en charge un suivi plus régulier de votr…" at bounding box center [498, 146] width 451 height 20
click at [599, 139] on li "Souhaitez-vous que je prenne également en charge un suivi plus régulier de votr…" at bounding box center [503, 146] width 441 height 20
click at [626, 140] on li "Souhaitez-vous que je prenne également en charge un suivi plus régulier de votr…" at bounding box center [503, 146] width 441 height 20
click at [574, 153] on li "Souhaitez-vous que je prenne également en charge un suivi plus régulier de votr…" at bounding box center [503, 146] width 441 height 20
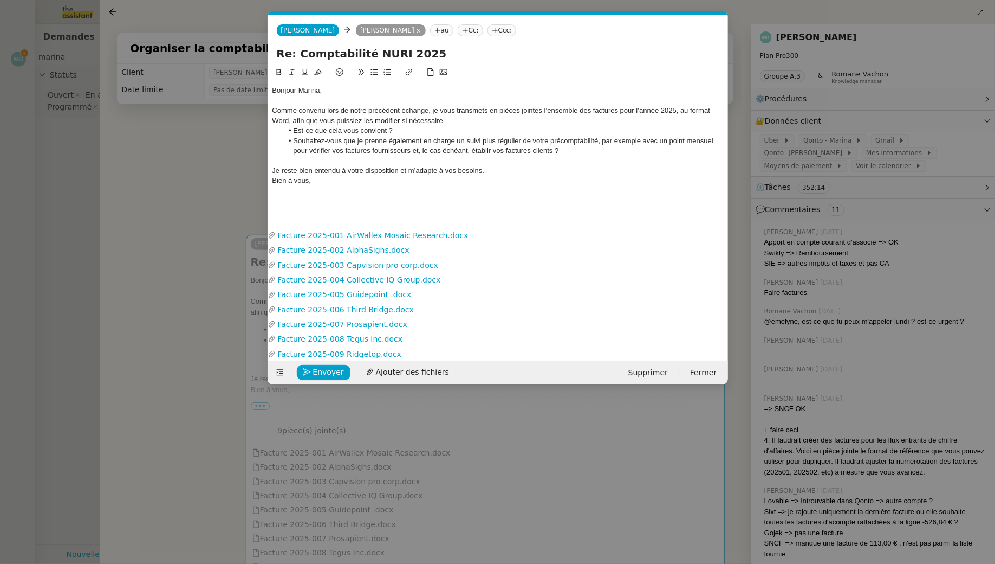
click at [495, 172] on div "Je reste bien entendu à votre disposition et m’adapte à vos besoins." at bounding box center [498, 171] width 451 height 10
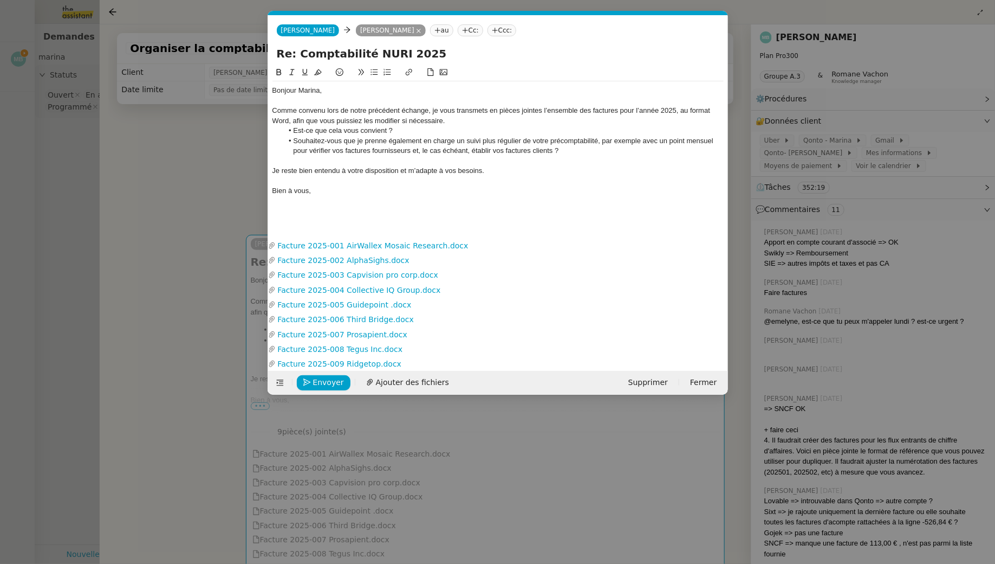
click at [273, 168] on div "Je reste bien entendu à votre disposition et m’adapte à vos besoins." at bounding box center [498, 171] width 451 height 10
click at [315, 172] on div "Je reste bien entendu à votre disposition et m’adapte à vos besoins." at bounding box center [498, 171] width 451 height 10
click at [290, 74] on icon at bounding box center [292, 72] width 8 height 8
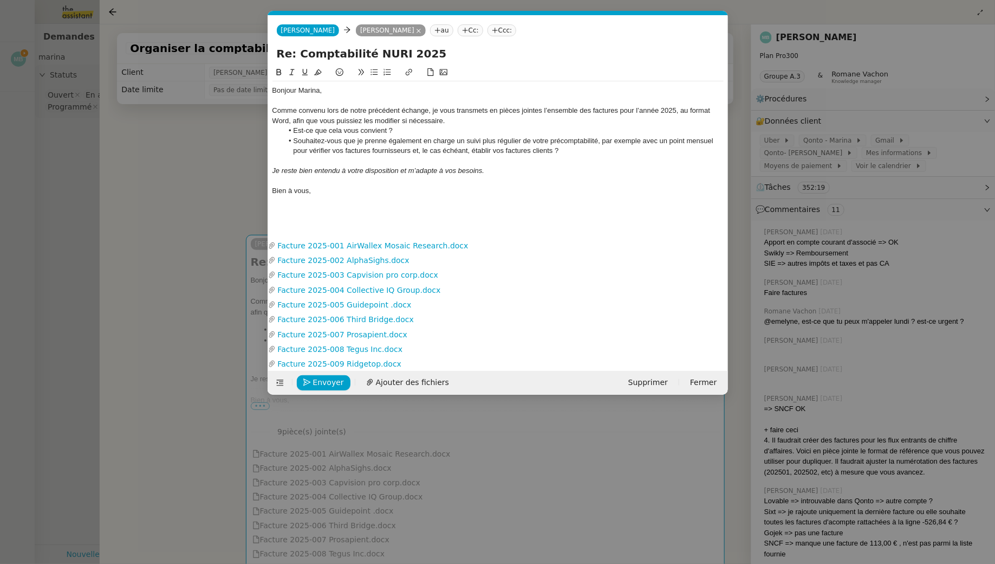
click at [314, 213] on div at bounding box center [498, 211] width 451 height 10
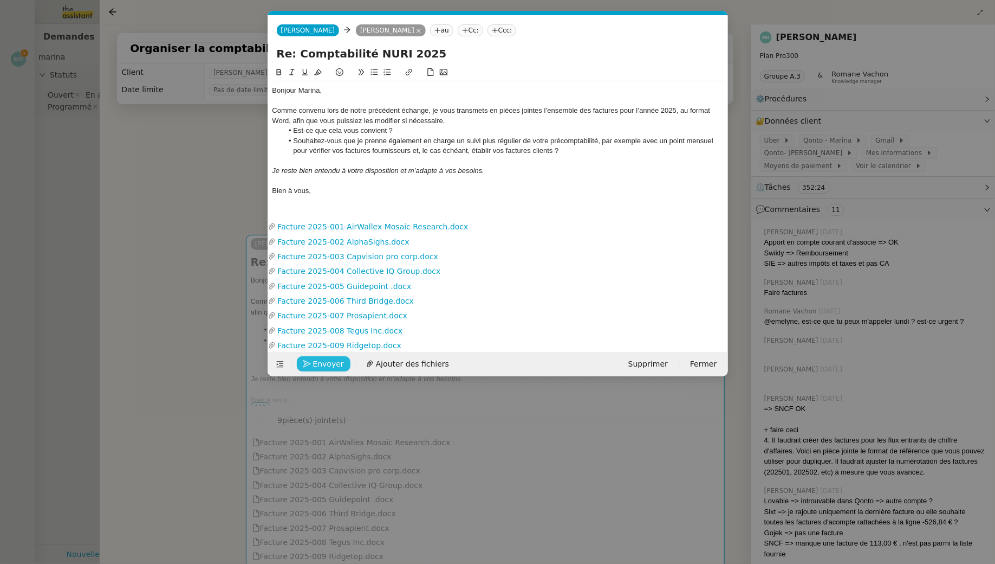
click at [334, 359] on span "Envoyer" at bounding box center [328, 364] width 31 height 12
click at [334, 359] on span "Confirmer l'envoi" at bounding box center [345, 364] width 65 height 12
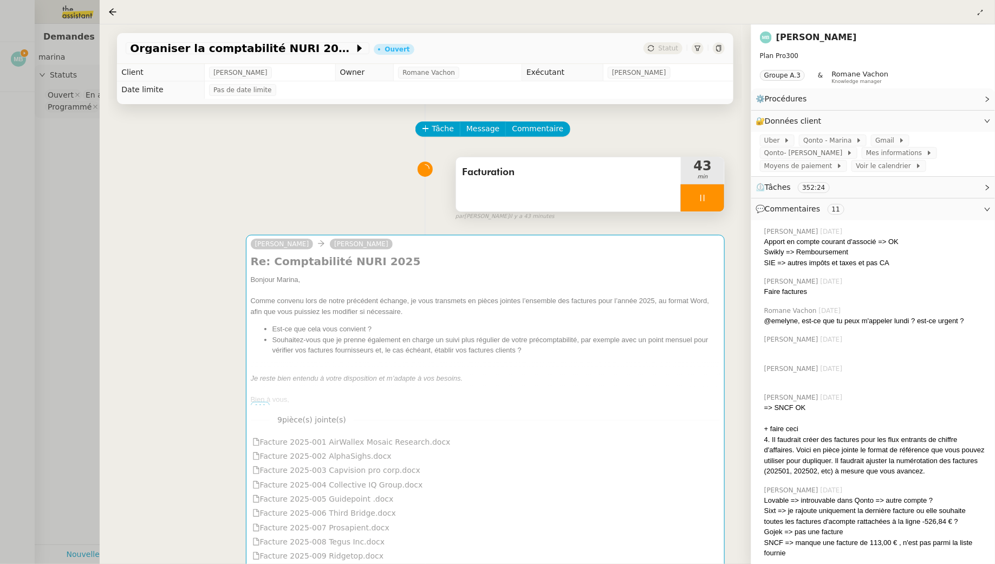
click at [588, 189] on div "Facturation" at bounding box center [568, 184] width 225 height 54
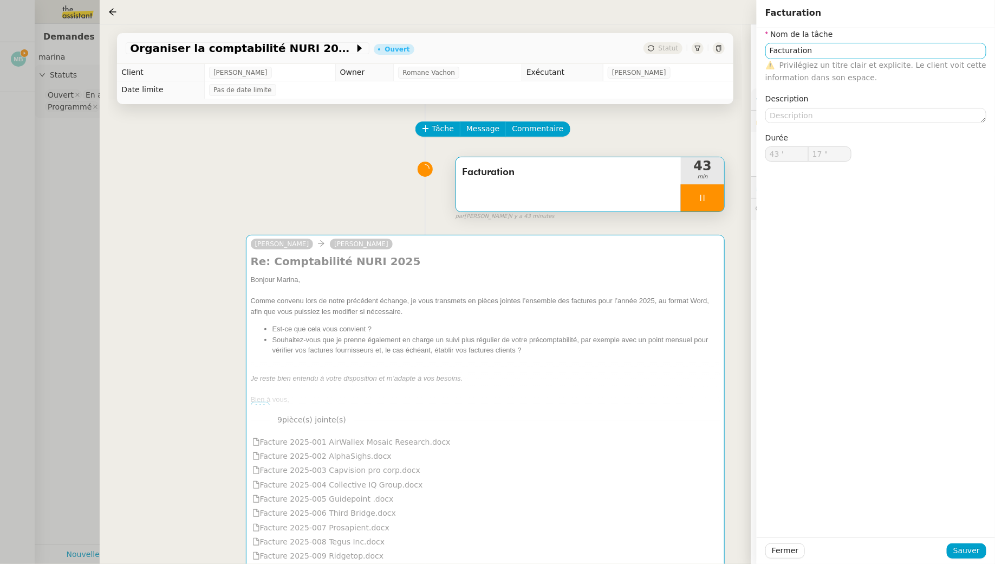
type input "18 ""
click at [851, 51] on input "Facturation" at bounding box center [876, 51] width 221 height 16
type input "Facturation +"
type input "19 ""
type input "Facturation + vérificat"
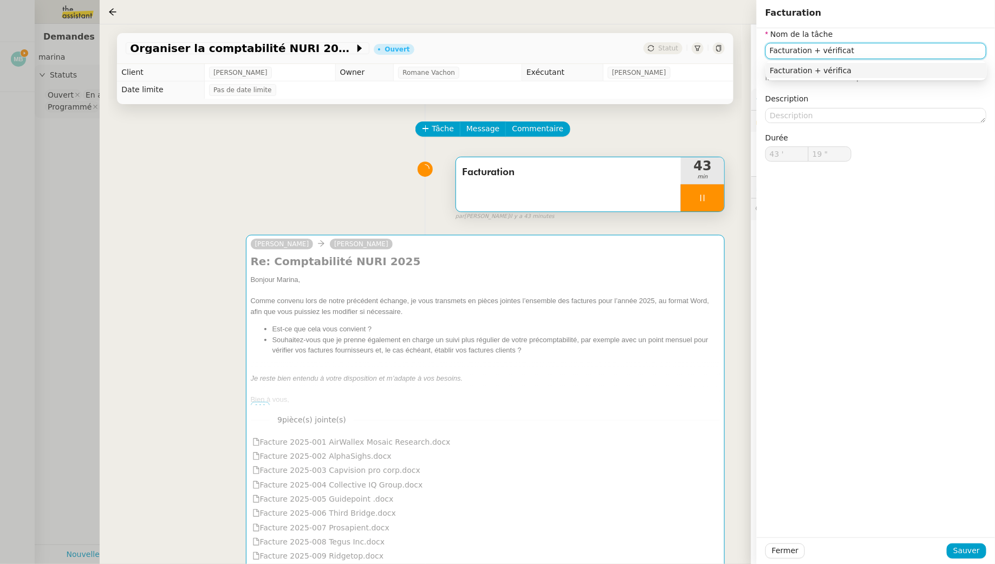
type input "20 ""
type input "Facturation + vérification +"
type input "21 ""
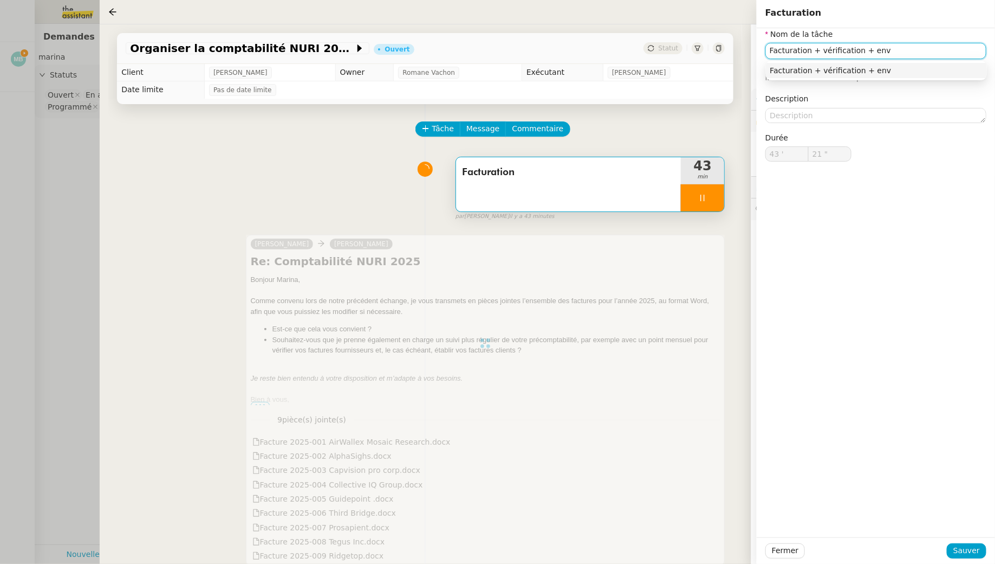
type input "Facturation + vérification + envo"
type input "22 ""
type input "Facturation"
type input "43 '"
type input "23 ""
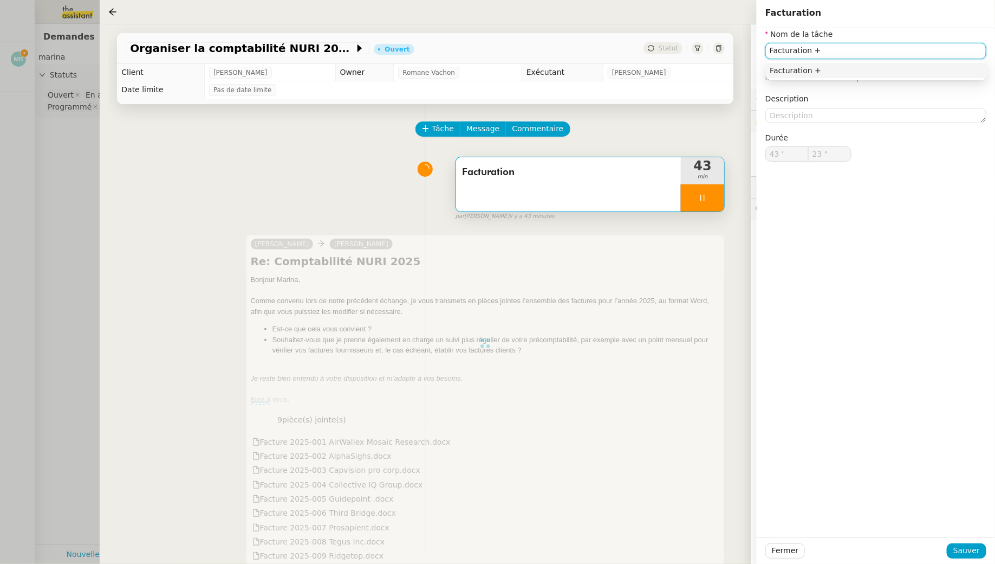
type input "Facturation + v"
type input "24 ""
type input "Facturation + vérific"
type input "25 ""
type input "Facturation + vérification +"
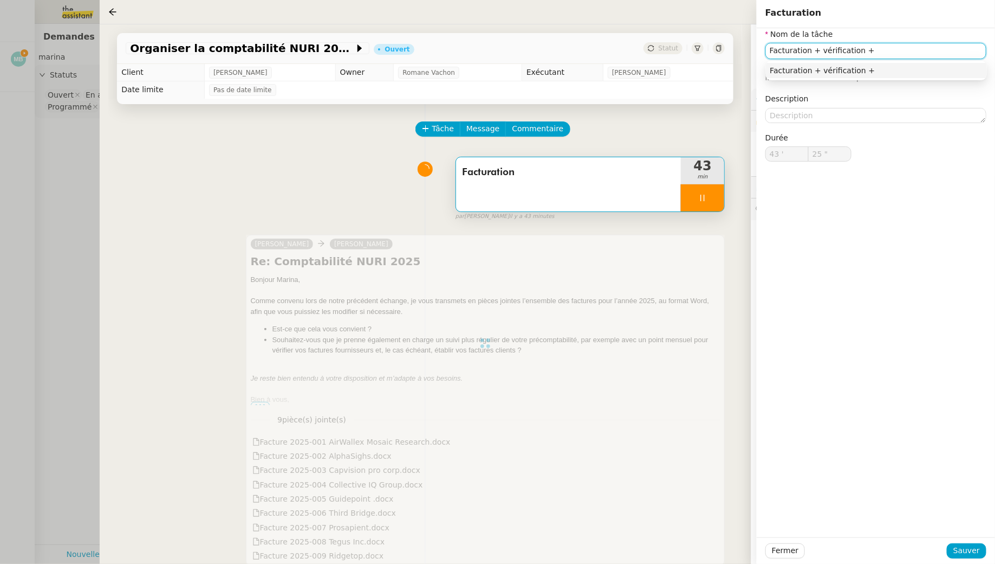
type input "26 ""
type input "Facturation + vérification + envoi d'e"
type input "27 ""
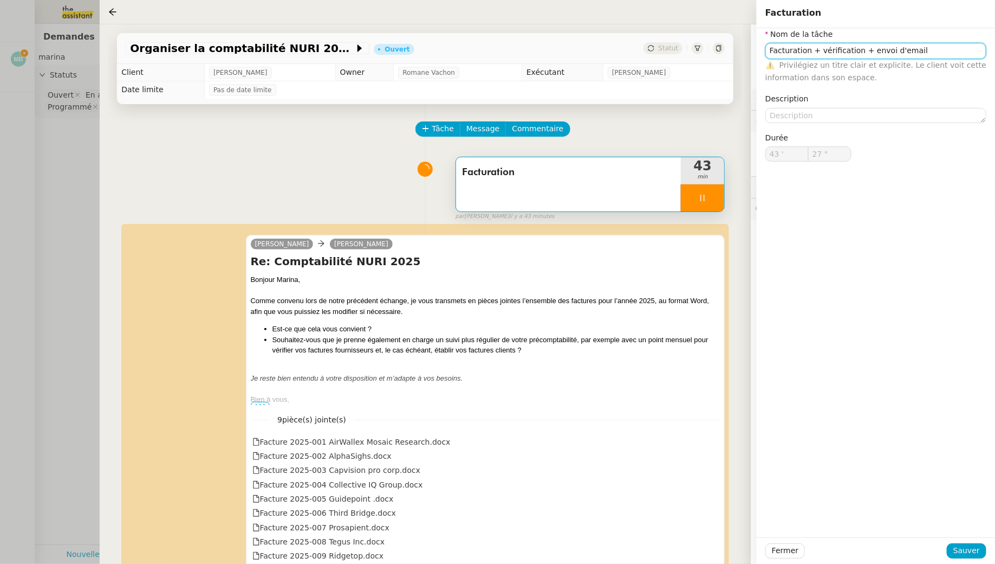
type input "Facturation"
type input "43 '"
type input "29 ""
type input "Facturation /"
type input "30 ""
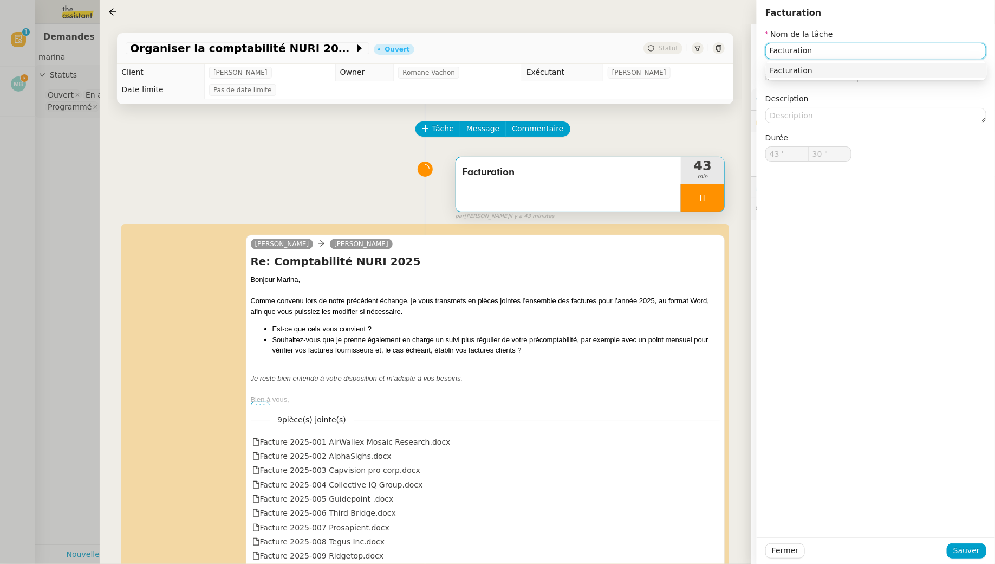
type input "Facturation +"
type input "31 ""
type input "Facturation + vérifi"
type input "32 ""
type input "Facturation + vérification +"
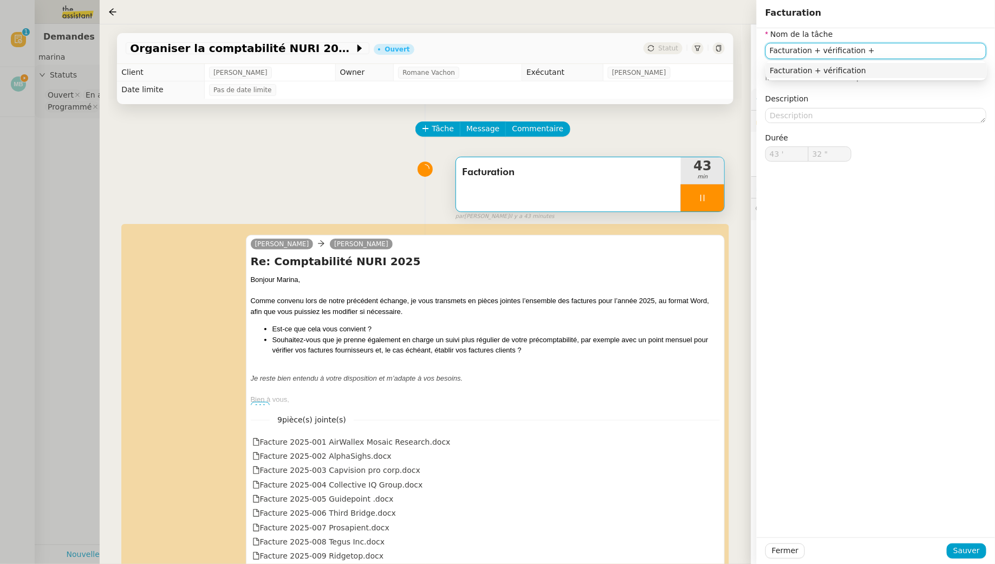
type input "33 ""
type input "Facturation + vérification + en"
type input "34 ""
type input "Facturation + vérification + envoi d'e"
type input "35 ""
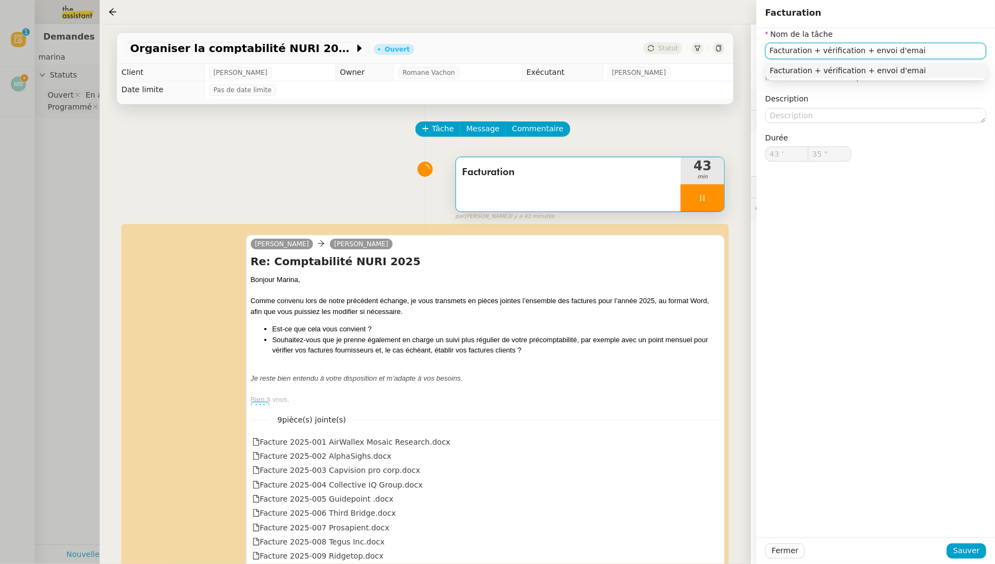
type input "Facturation + vérification + envoi d'email"
type input "36 ""
type input "Facturation + vérification + envoi d'email"
type input "37 ""
click at [971, 552] on span "Sauver" at bounding box center [967, 550] width 27 height 12
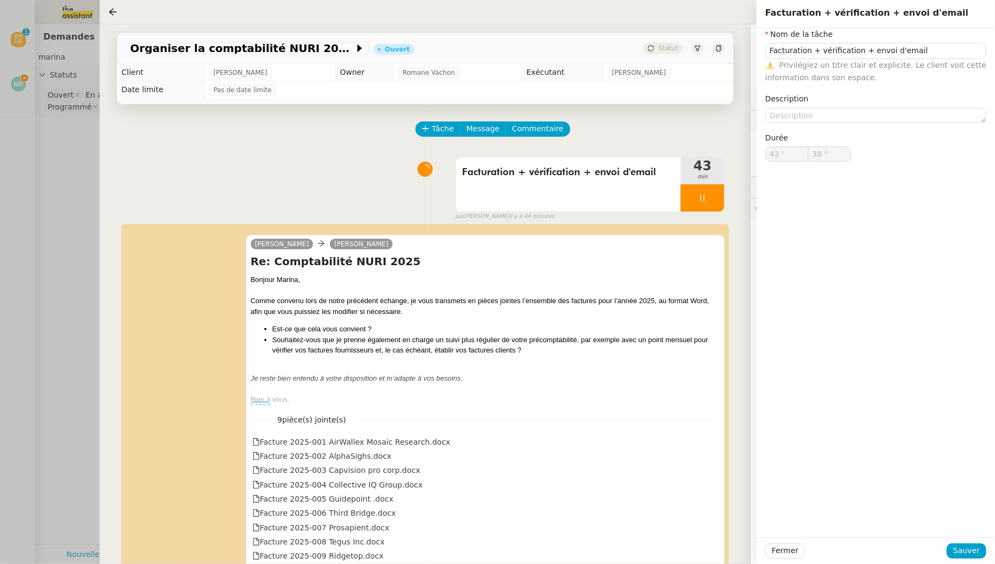
type input "Facturation + vérification + envoi d'email"
type input "43 '"
type input "38 ""
type input "Facturation + vérification + envoi d'email"
type input "43 '"
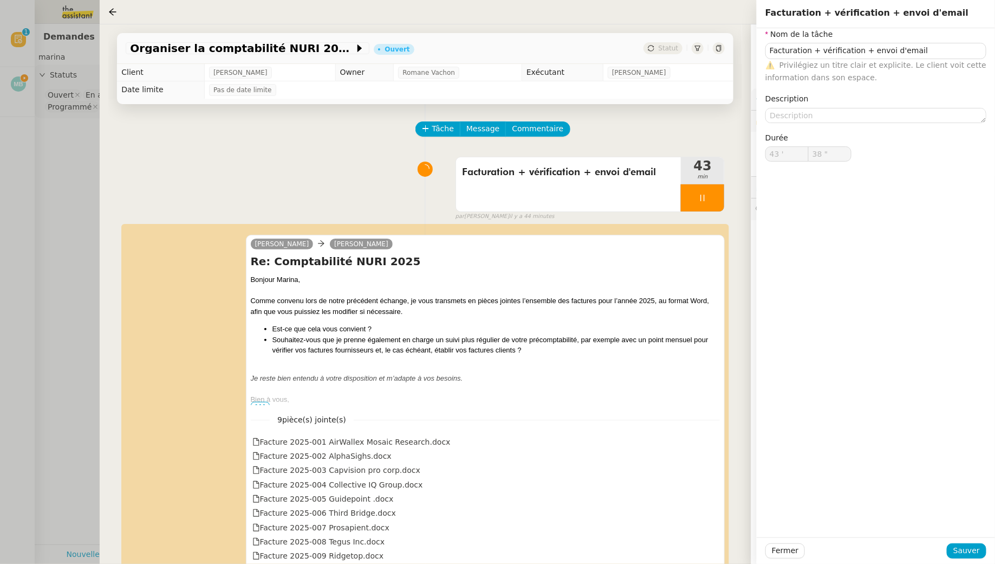
type input "38 ""
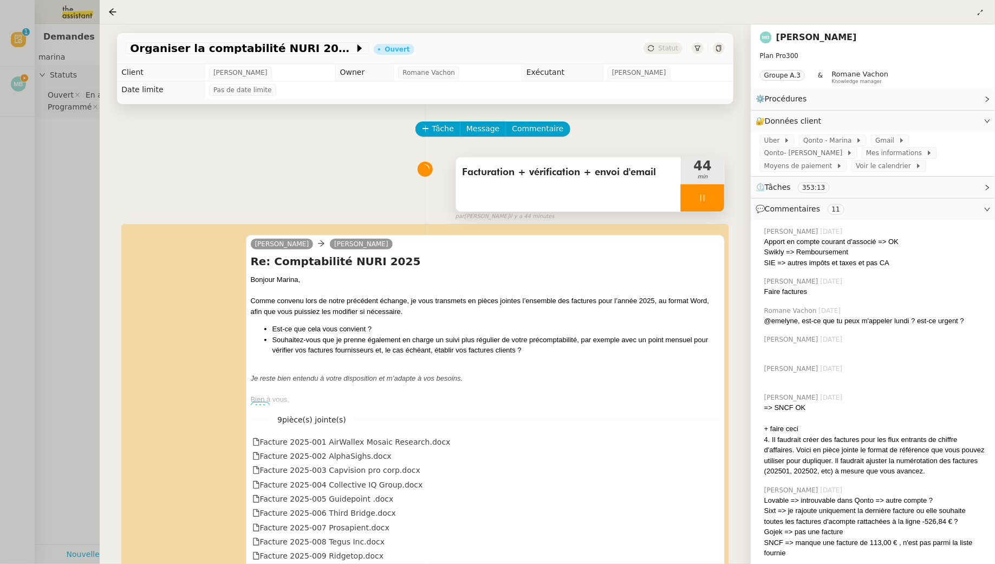
click at [712, 197] on div at bounding box center [702, 197] width 43 height 27
click at [721, 197] on button at bounding box center [714, 197] width 22 height 27
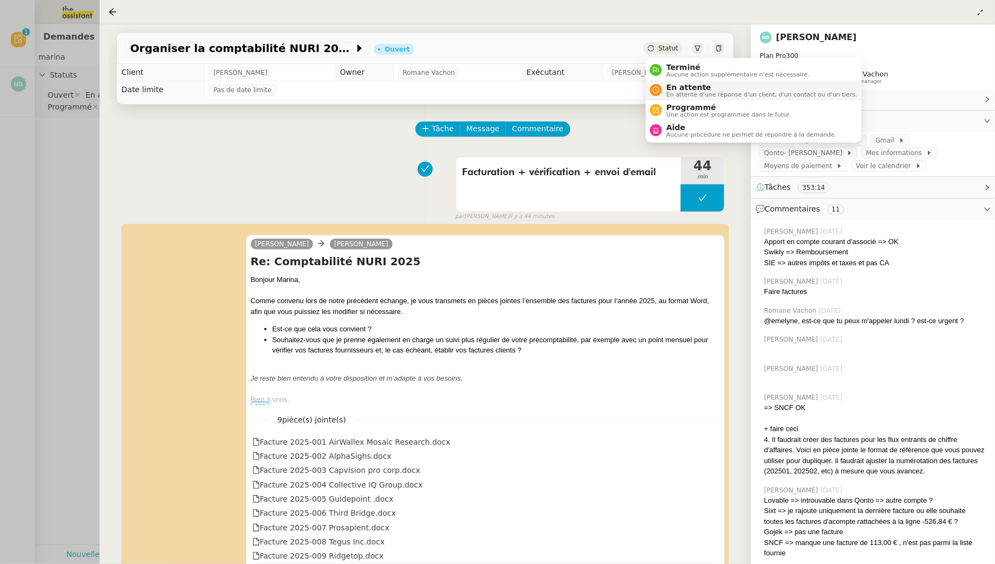
click at [671, 89] on span "En attente" at bounding box center [762, 87] width 191 height 9
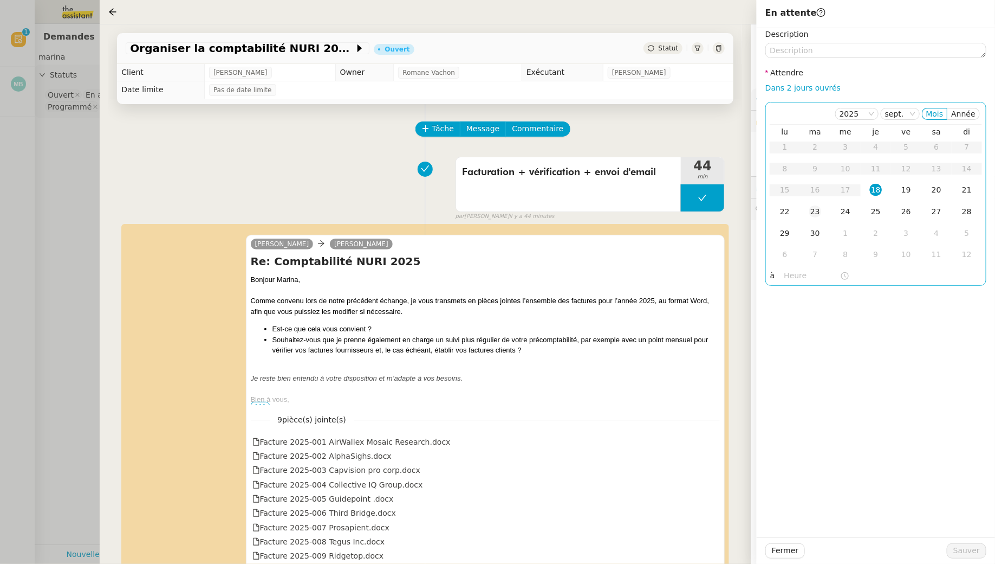
click at [822, 216] on td "23" at bounding box center [815, 212] width 30 height 22
click at [966, 551] on span "Sauver" at bounding box center [967, 550] width 27 height 12
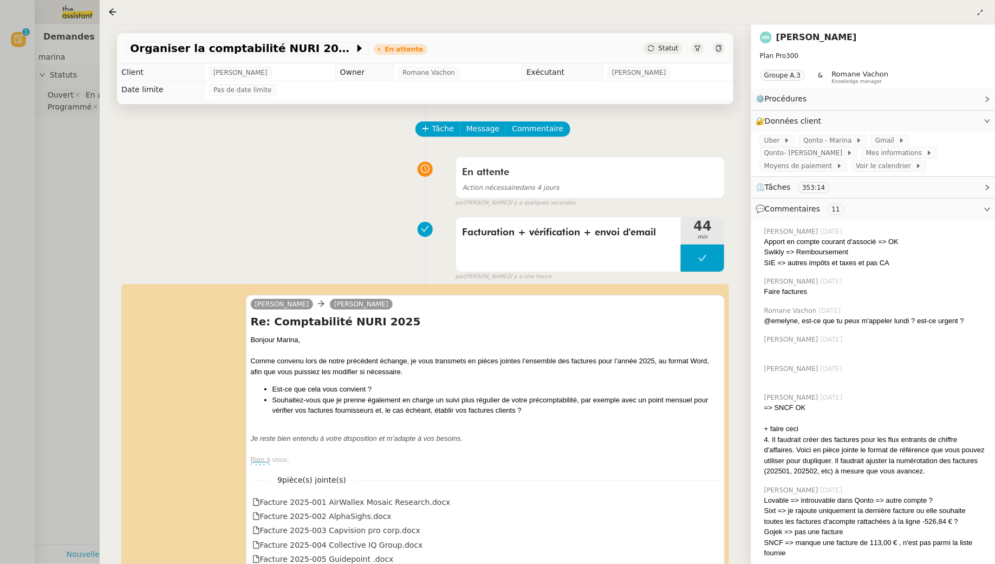
click at [28, 151] on div at bounding box center [497, 282] width 995 height 564
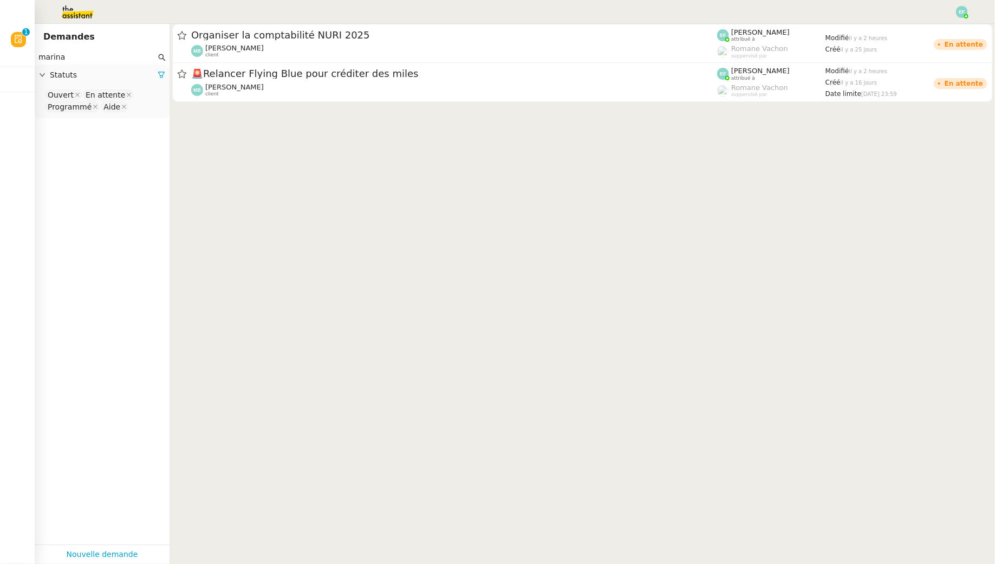
click at [958, 11] on img at bounding box center [962, 12] width 12 height 12
click at [951, 25] on li "Suivi" at bounding box center [933, 30] width 70 height 15
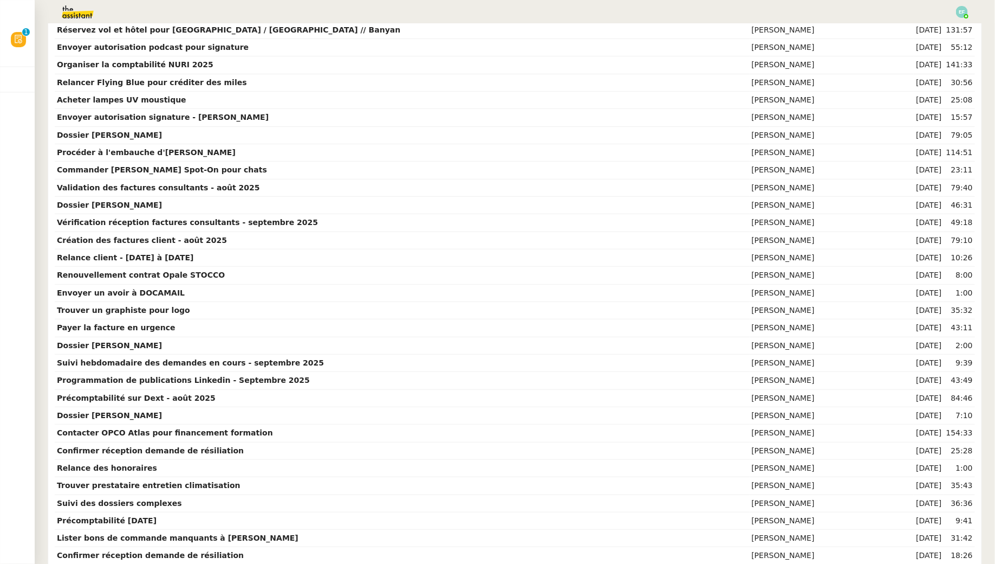
scroll to position [121, 0]
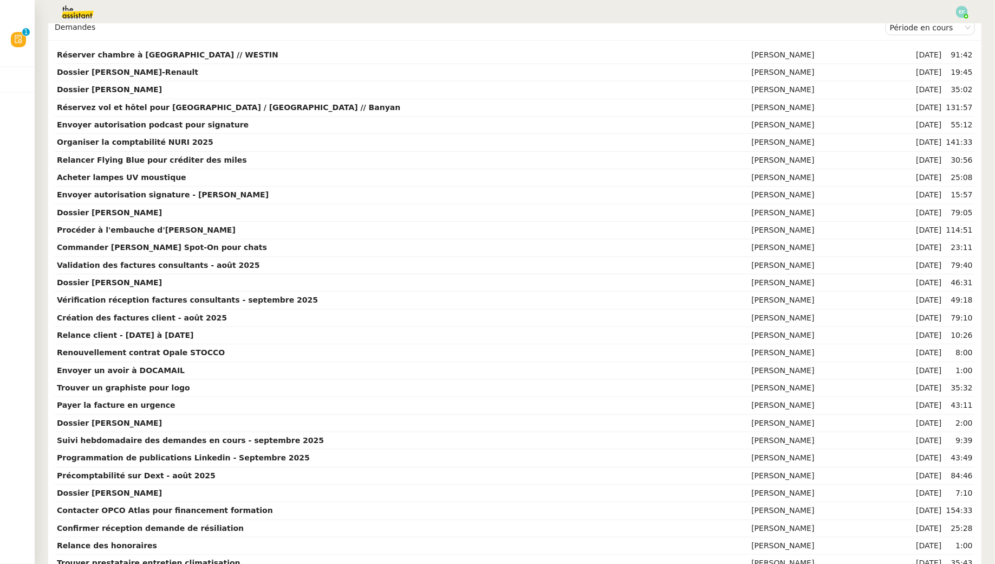
click at [75, 8] on img at bounding box center [69, 12] width 84 height 24
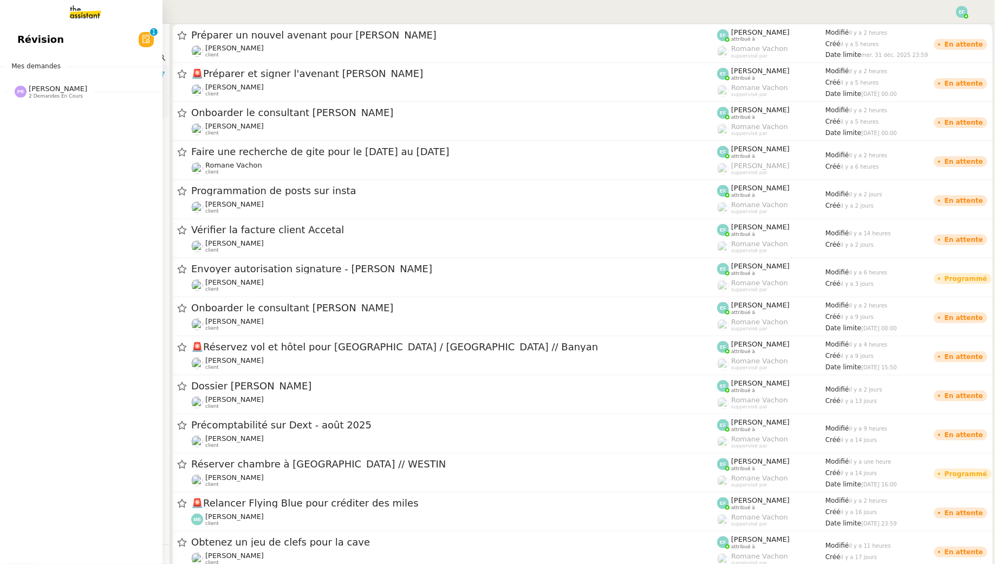
click at [30, 37] on link "Révision 0 1 2 3 4 5 6 7 8 9" at bounding box center [81, 39] width 163 height 25
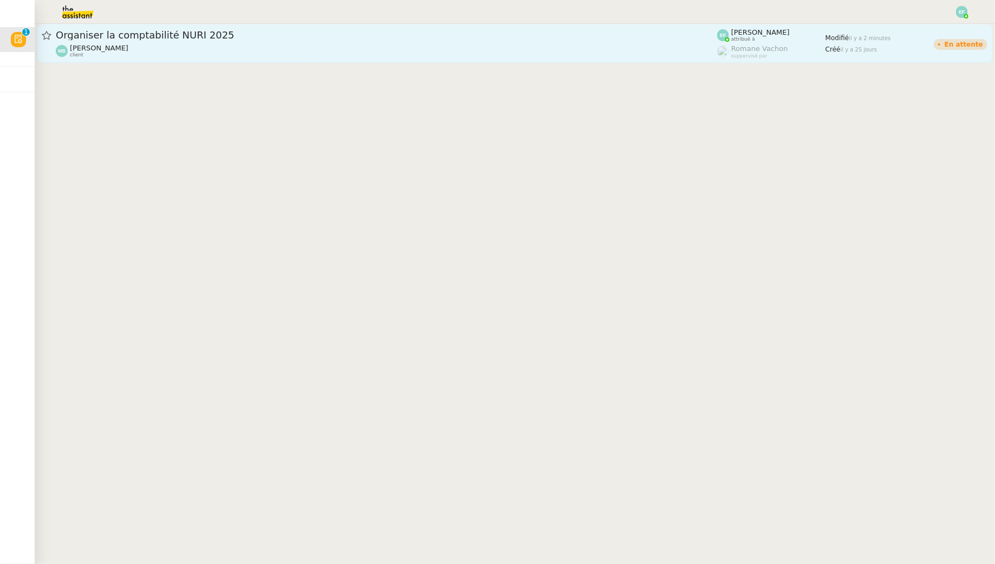
click at [255, 44] on div "[PERSON_NAME] client" at bounding box center [387, 51] width 662 height 14
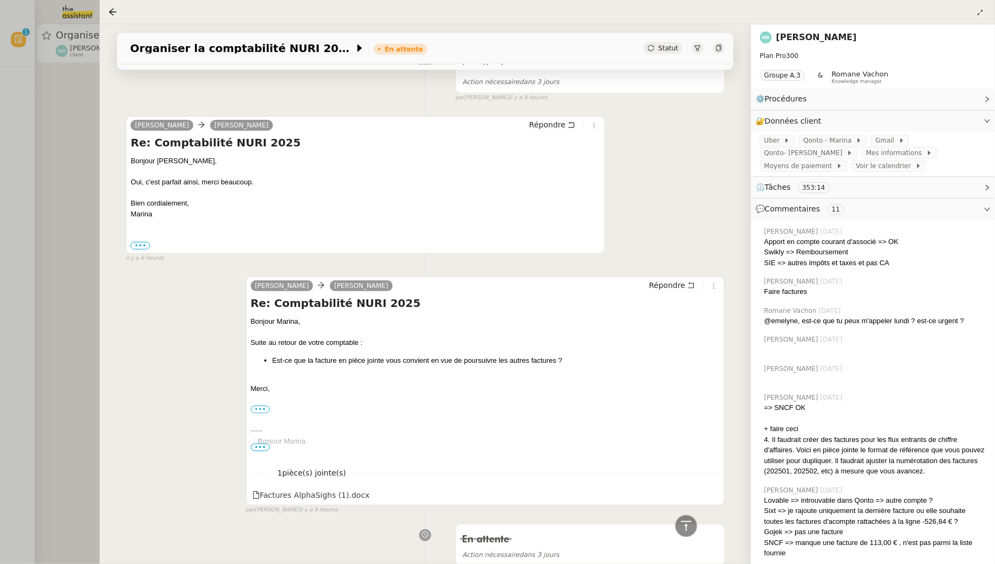
scroll to position [760, 0]
